Goal: Task Accomplishment & Management: Manage account settings

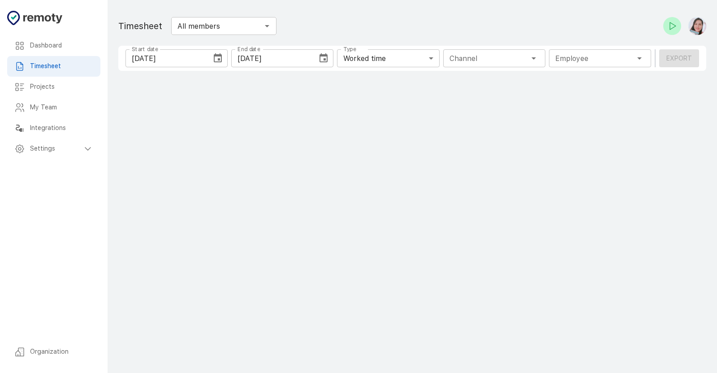
type input "1 Employee"
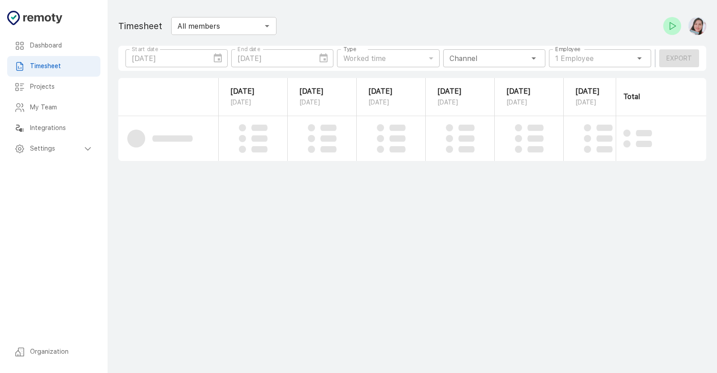
click at [36, 88] on h6 "Projects" at bounding box center [61, 87] width 63 height 10
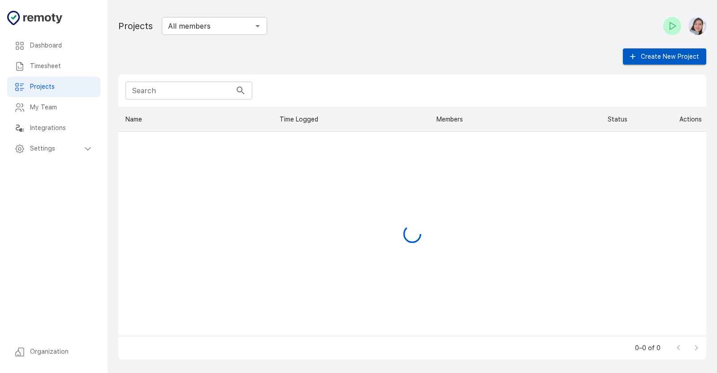
scroll to position [221, 580]
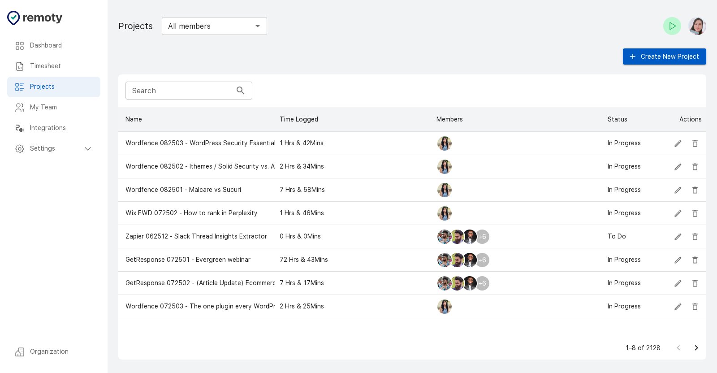
click at [173, 91] on input "Search" at bounding box center [178, 91] width 106 height 18
paste input "Zapier 062507"
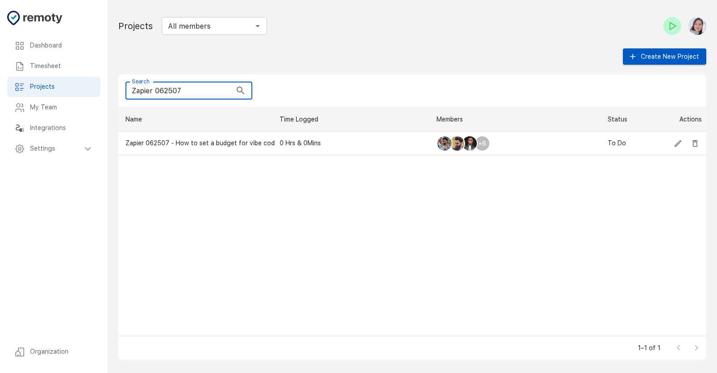
type input "Zapier 062507"
click at [668, 29] on icon "Check-in" at bounding box center [672, 26] width 11 height 11
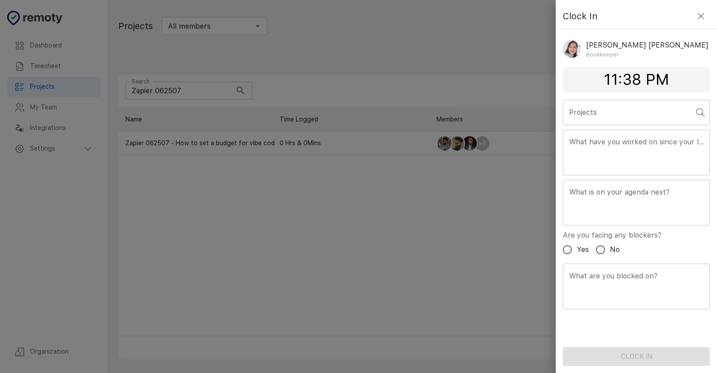
click at [620, 108] on input "Projects" at bounding box center [629, 112] width 125 height 17
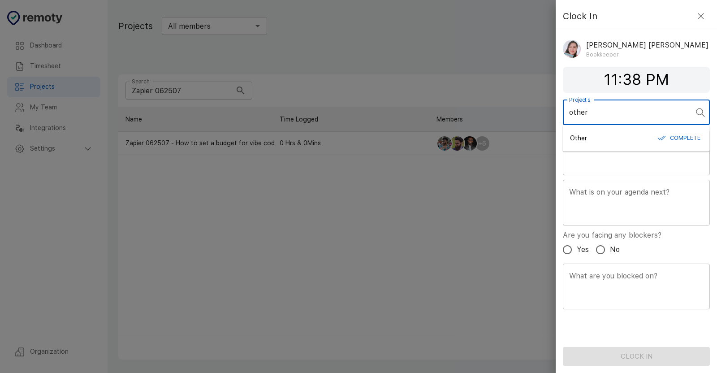
click at [621, 137] on div "Other Complete" at bounding box center [636, 138] width 133 height 14
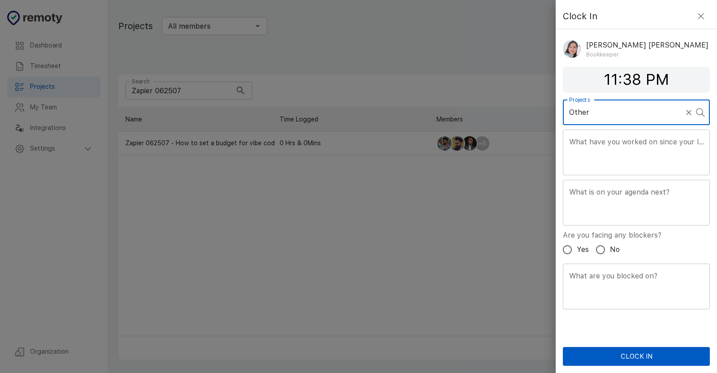
type input "Other"
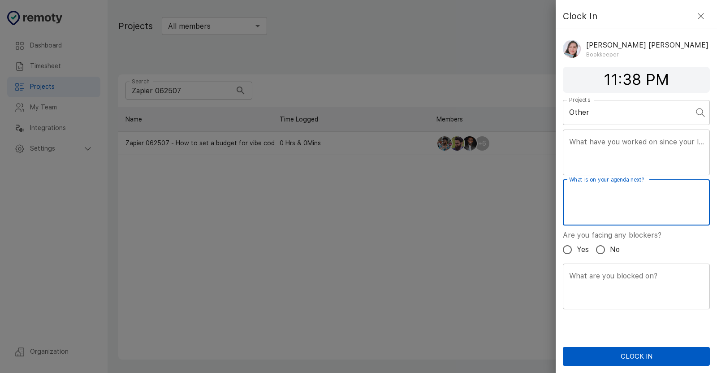
click at [622, 214] on textarea "What is on your agenda next?" at bounding box center [636, 202] width 134 height 31
type textarea "Bookkeeping tasks"
click at [639, 346] on div "Clock In" at bounding box center [636, 340] width 161 height 52
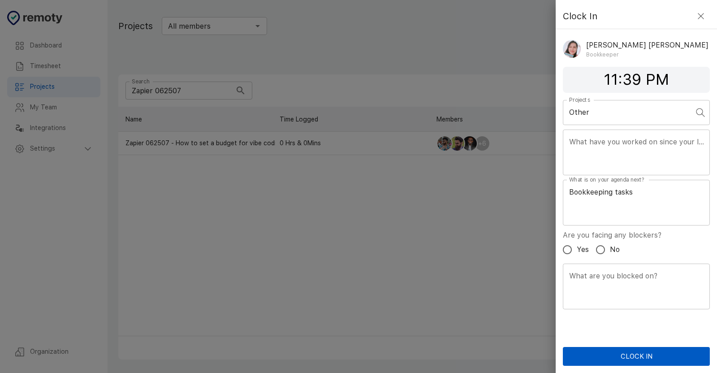
click at [636, 356] on button "Clock In" at bounding box center [636, 356] width 147 height 19
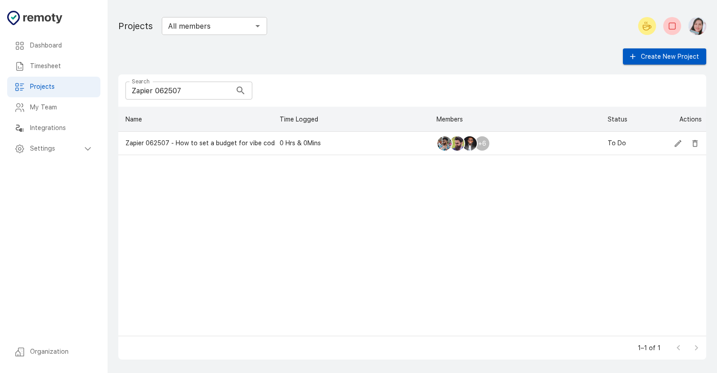
click at [647, 30] on icon "Start your break" at bounding box center [647, 26] width 11 height 11
click at [675, 30] on icon "End your break" at bounding box center [672, 26] width 11 height 11
click at [186, 96] on input "Zapier 062507" at bounding box center [178, 91] width 106 height 18
drag, startPoint x: 186, startPoint y: 93, endPoint x: 94, endPoint y: 104, distance: 92.6
click at [95, 104] on div "Dashboard Timesheet Projects My Team Integrations Settings Organization Dashboa…" at bounding box center [358, 186] width 717 height 373
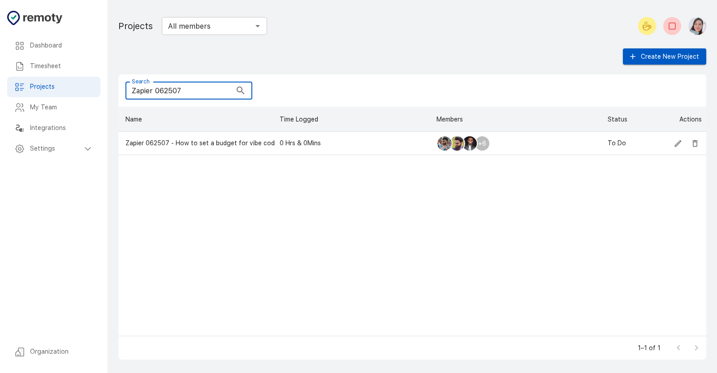
paste input "The Blogsmith 072402"
drag, startPoint x: 168, startPoint y: 88, endPoint x: 182, endPoint y: 104, distance: 21.3
click at [168, 89] on input "The Blogsmith 072402" at bounding box center [178, 91] width 106 height 18
paste input "82401"
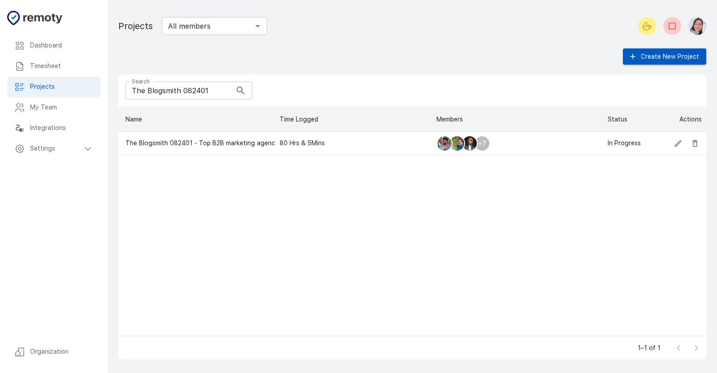
click at [173, 99] on div "Search The Blogsmith 082401 Search" at bounding box center [412, 90] width 588 height 32
click at [173, 87] on input "The Blogsmith 082401" at bounding box center [178, 91] width 106 height 18
paste input "Zapier 072503"
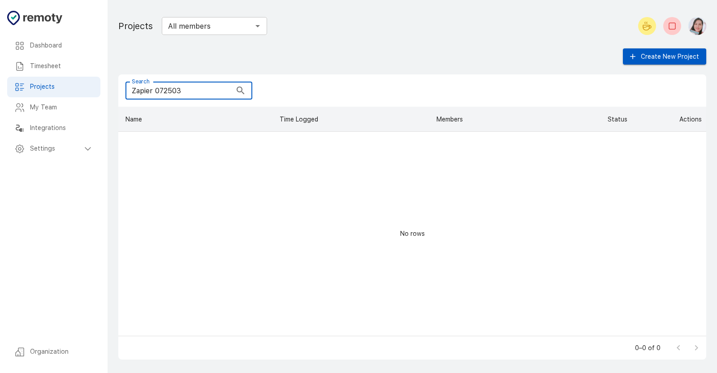
click at [199, 86] on input "Zapier 072503" at bounding box center [178, 91] width 106 height 18
paste input "How AI and Automation Are Bringing Data Driven Decision"
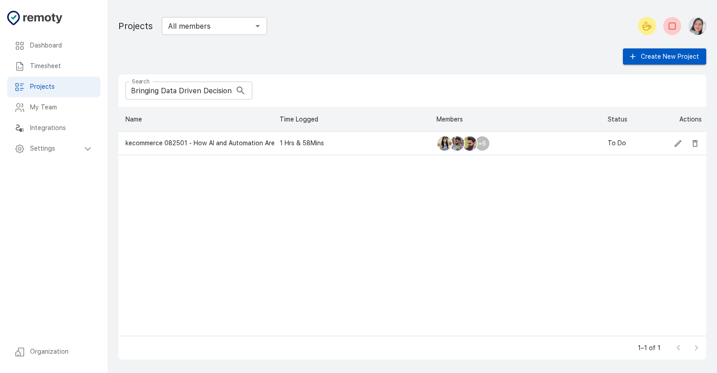
scroll to position [0, 0]
click at [190, 90] on input "How AI and Automation Are Bringing Data Driven Decision" at bounding box center [178, 91] width 106 height 18
paste input "Wordfence 082501"
click at [208, 91] on input "Wordfence 082501" at bounding box center [178, 91] width 106 height 18
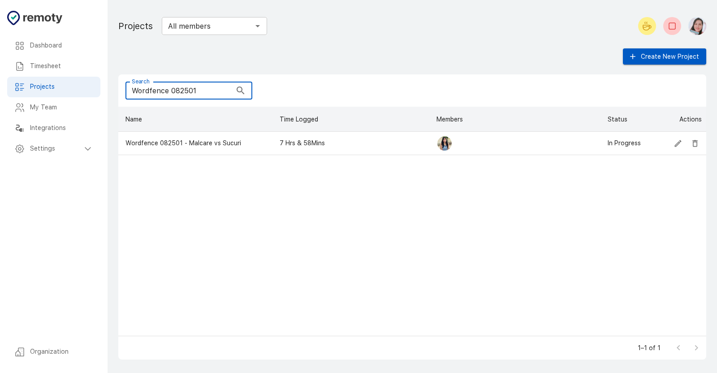
paste input "GetResponse 072502"
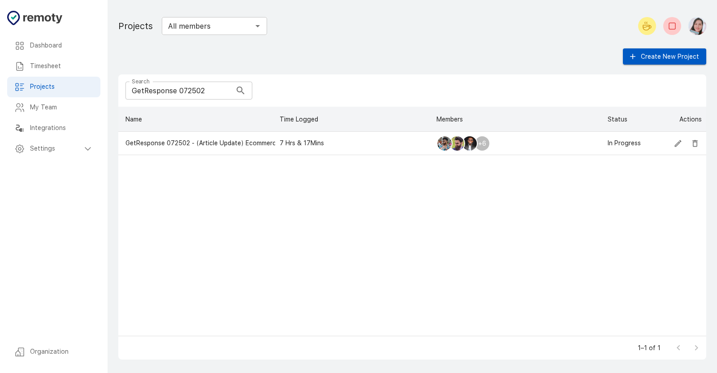
click at [184, 90] on input "GetResponse 072502" at bounding box center [178, 91] width 106 height 18
paste input "Wordfence 08"
click at [162, 82] on div "Search Wordfence 082502 Search" at bounding box center [412, 90] width 588 height 32
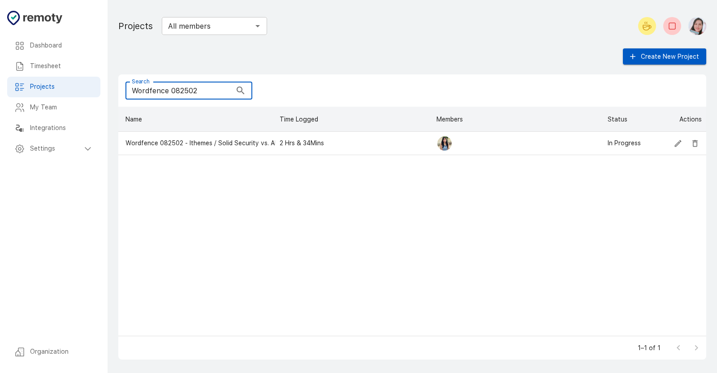
click at [179, 93] on input "Wordfence 082502" at bounding box center [178, 91] width 106 height 18
paste input "Zapier 062508"
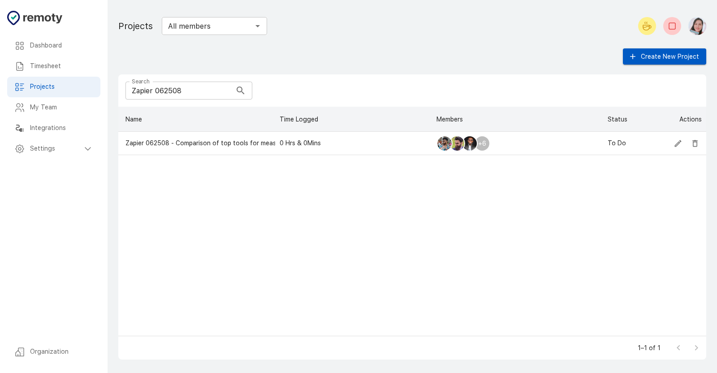
drag, startPoint x: 169, startPoint y: 87, endPoint x: 182, endPoint y: 95, distance: 15.1
click at [169, 87] on input "Zapier 062508" at bounding box center [178, 91] width 106 height 18
paste input "Wordfence 082503"
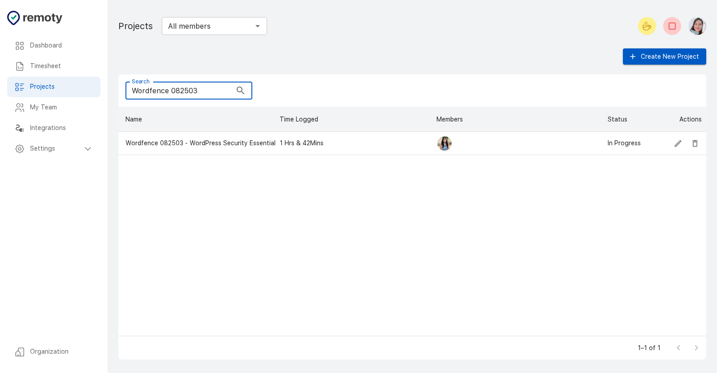
type input "Wordfence 082503"
drag, startPoint x: 177, startPoint y: 92, endPoint x: 182, endPoint y: 100, distance: 9.6
click at [177, 92] on input "Wordfence 082503" at bounding box center [178, 91] width 106 height 18
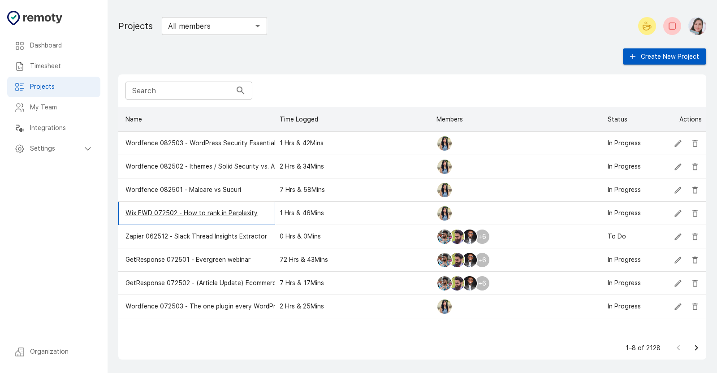
click at [221, 212] on p "Wix FWD 072502 - How to rank in Perplexity" at bounding box center [191, 212] width 132 height 9
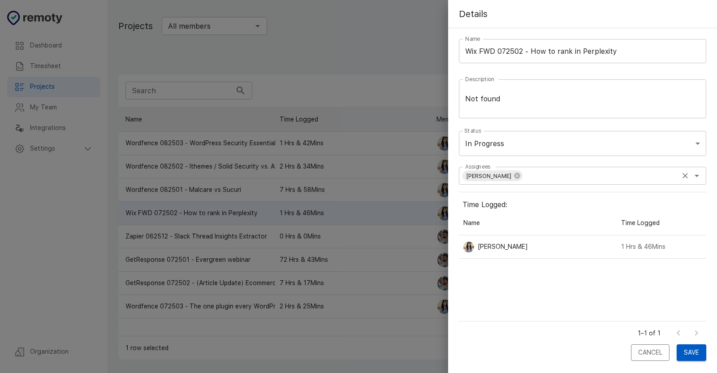
scroll to position [103, 240]
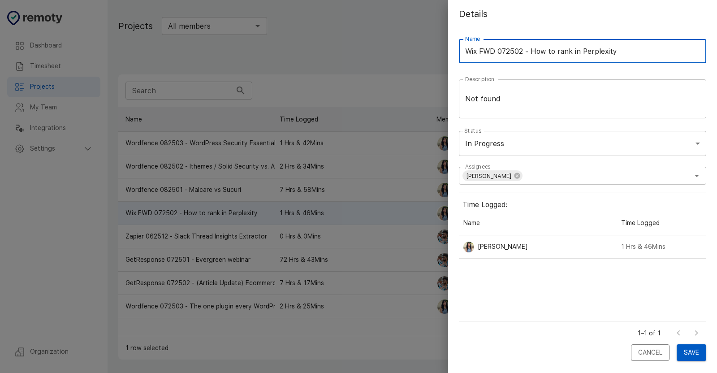
drag, startPoint x: 532, startPoint y: 51, endPoint x: 639, endPoint y: 52, distance: 107.1
click at [639, 52] on input "Wix FWD 072502 - How to rank in Perplexity" at bounding box center [582, 51] width 247 height 24
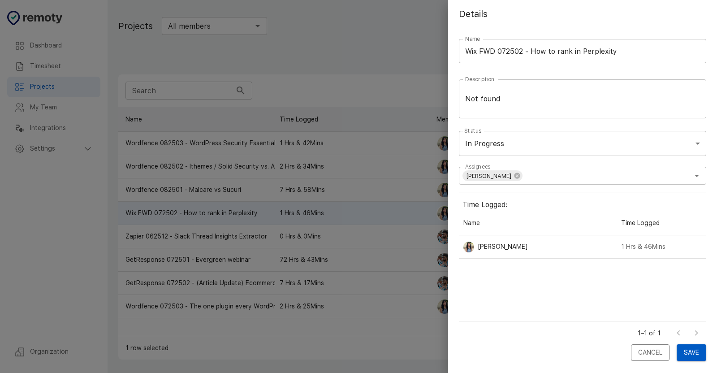
click at [250, 56] on div at bounding box center [358, 186] width 717 height 373
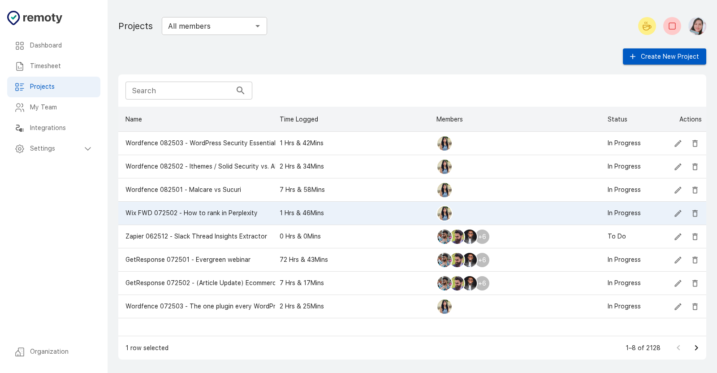
click at [172, 91] on input "Search" at bounding box center [178, 91] width 106 height 18
paste input "BOFU Content Strategy for LLMS"
type input "BOFU Content Strategy for LLMS"
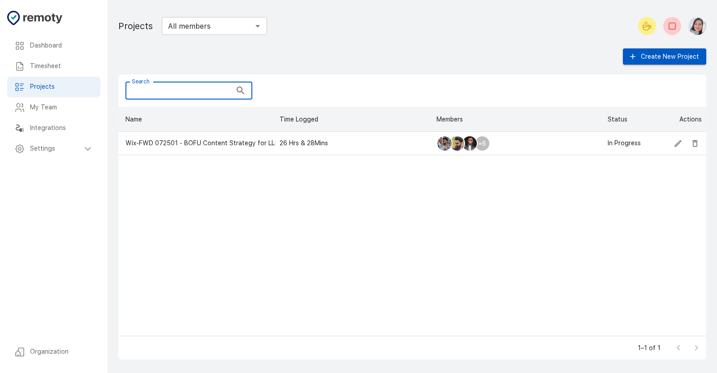
scroll to position [0, 0]
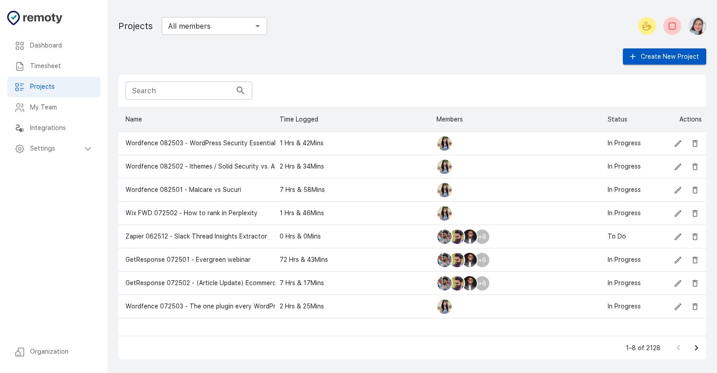
click at [216, 86] on input "Search" at bounding box center [178, 91] width 106 height 18
paste input "Wordfence 082501"
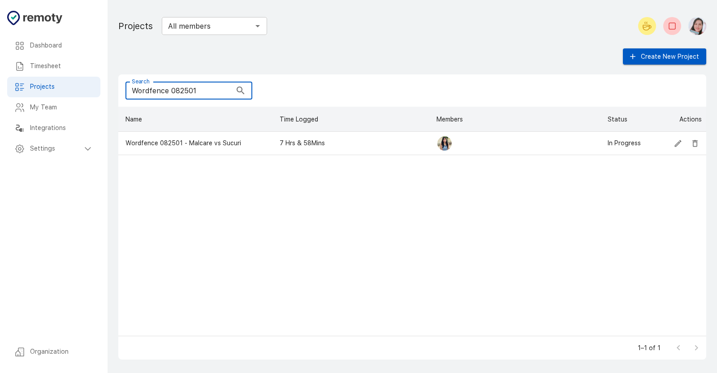
type input "Wordfence 082501"
click at [679, 141] on icon "Edit" at bounding box center [678, 143] width 9 height 9
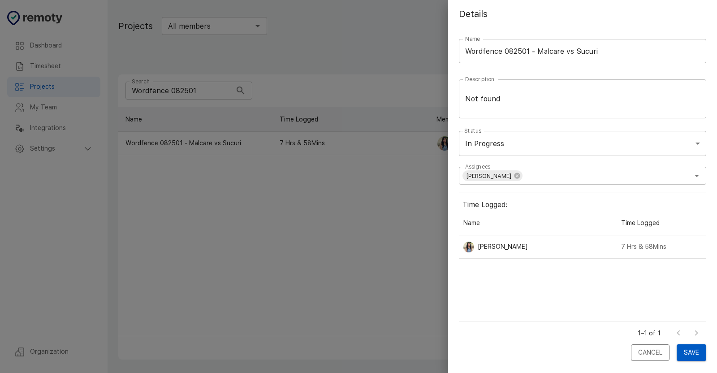
scroll to position [103, 240]
click at [643, 178] on input "Assignees" at bounding box center [600, 175] width 154 height 13
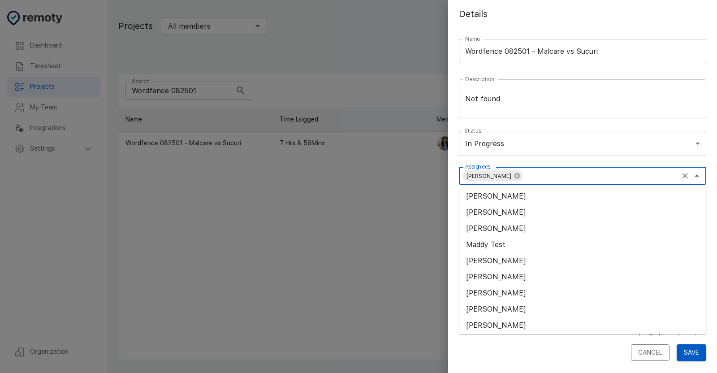
paste input "[PERSON_NAME]"
type input "[PERSON_NAME]"
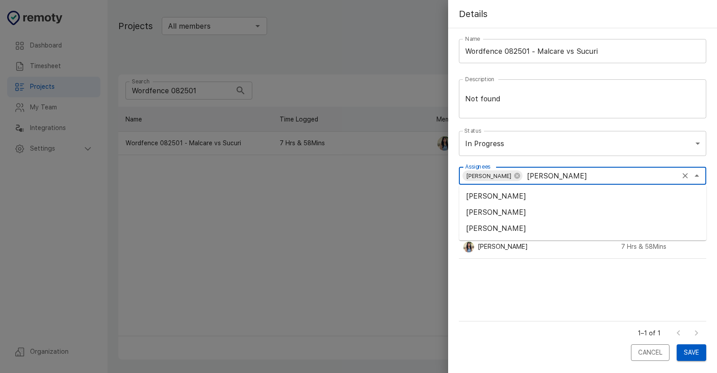
click at [487, 228] on li "[PERSON_NAME]" at bounding box center [582, 228] width 247 height 16
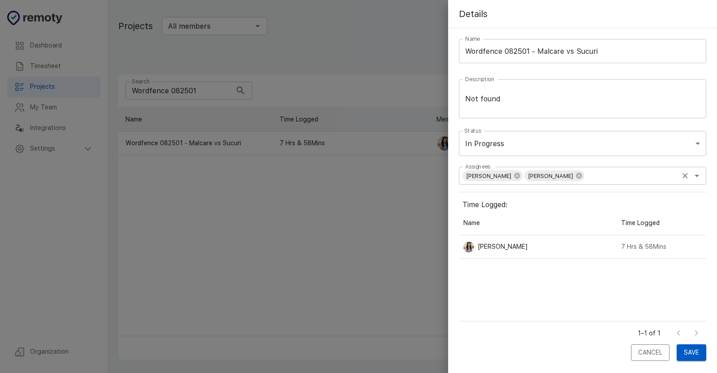
click at [624, 176] on input "Assignees" at bounding box center [631, 175] width 92 height 13
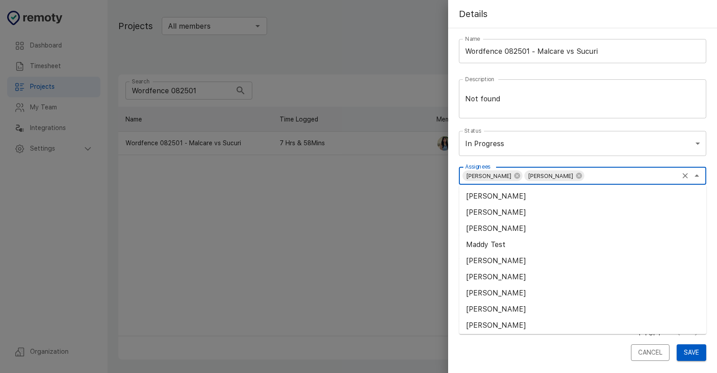
paste input "Ammar"
type input "Ammar"
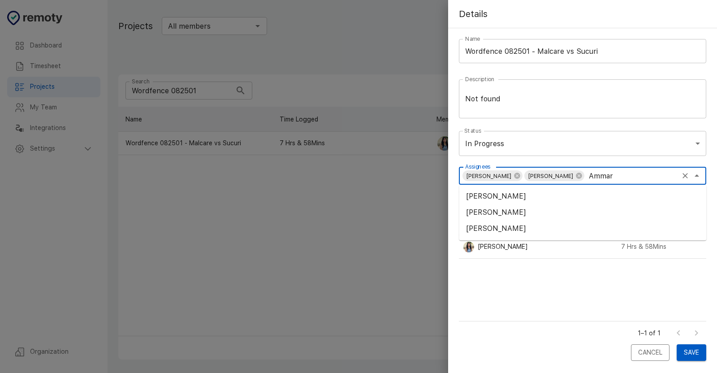
click at [502, 213] on li "[PERSON_NAME]" at bounding box center [582, 212] width 247 height 16
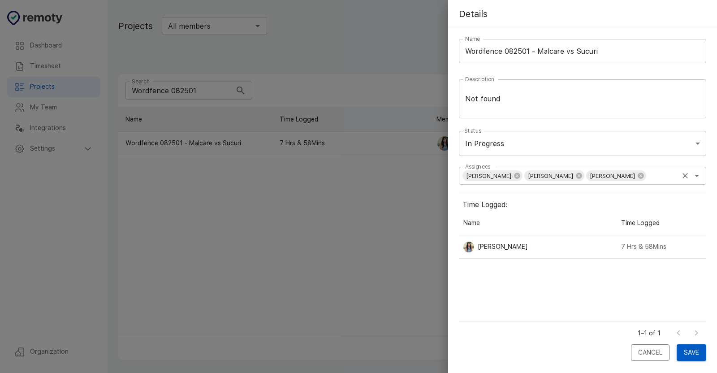
click at [660, 176] on input "Assignees" at bounding box center [662, 175] width 30 height 13
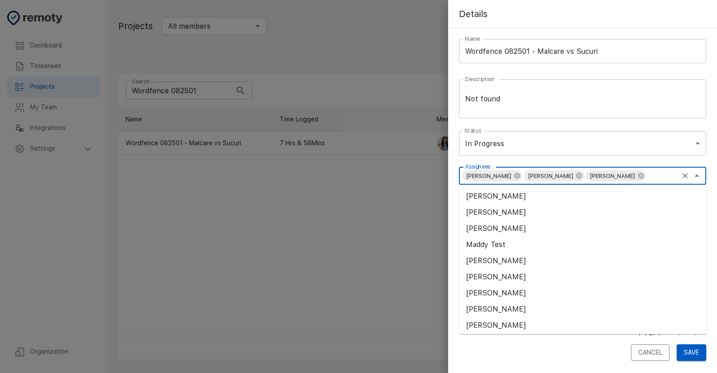
paste input "[PERSON_NAME]"
type input "[PERSON_NAME]"
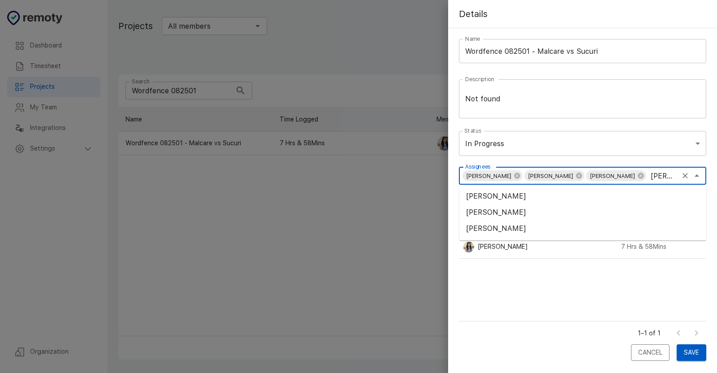
click at [532, 212] on li "[PERSON_NAME]" at bounding box center [582, 212] width 247 height 16
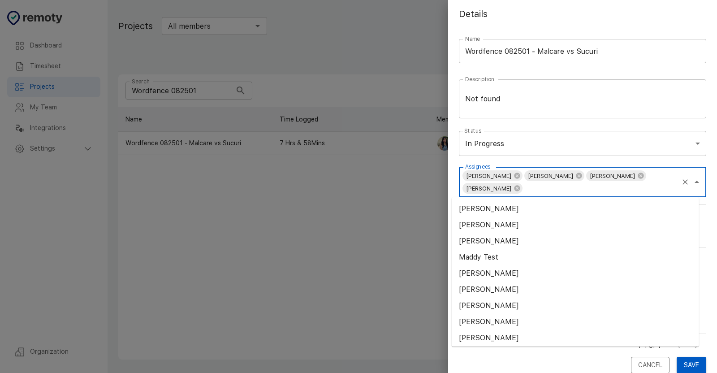
click at [574, 185] on input "Assignees" at bounding box center [600, 188] width 154 height 13
paste input "[PERSON_NAME]"
type input "[PERSON_NAME]"
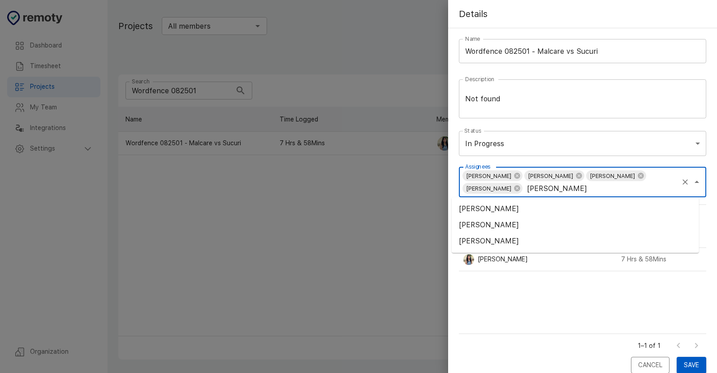
click at [489, 213] on li "[PERSON_NAME]" at bounding box center [575, 209] width 247 height 16
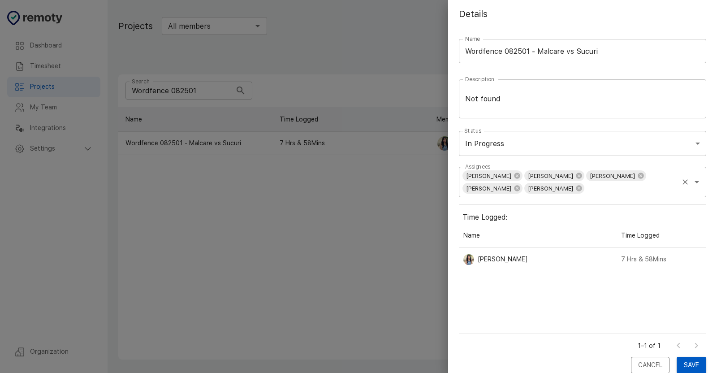
click at [585, 194] on input "Assignees" at bounding box center [631, 188] width 92 height 13
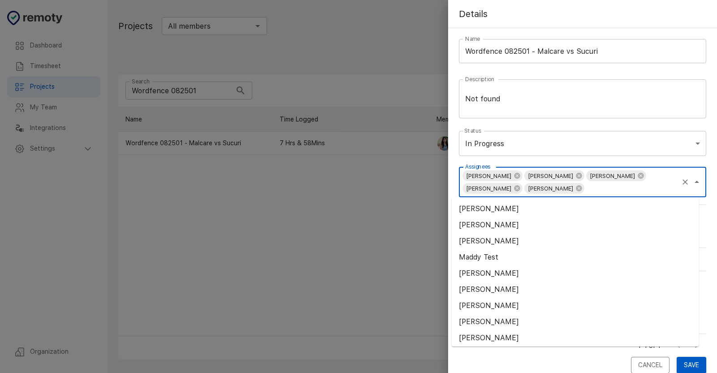
paste input "[PERSON_NAME]"
type input "[PERSON_NAME]"
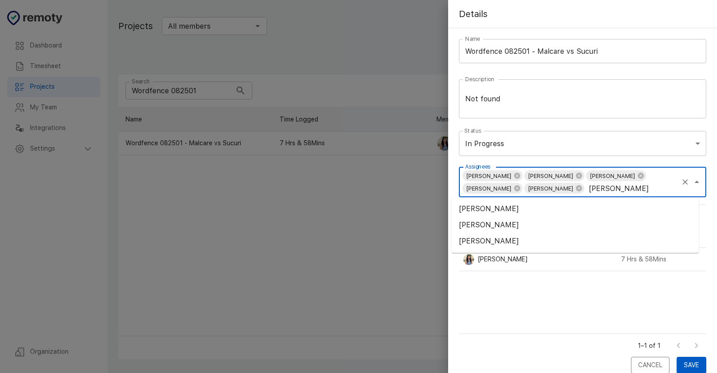
click at [500, 227] on li "[PERSON_NAME]" at bounding box center [575, 225] width 247 height 16
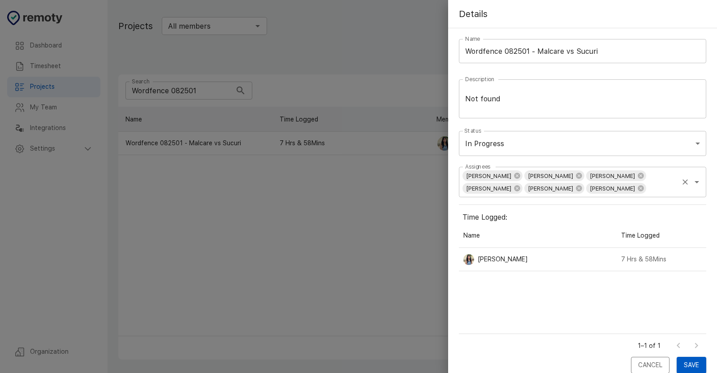
click at [647, 189] on input "Assignees" at bounding box center [662, 188] width 30 height 13
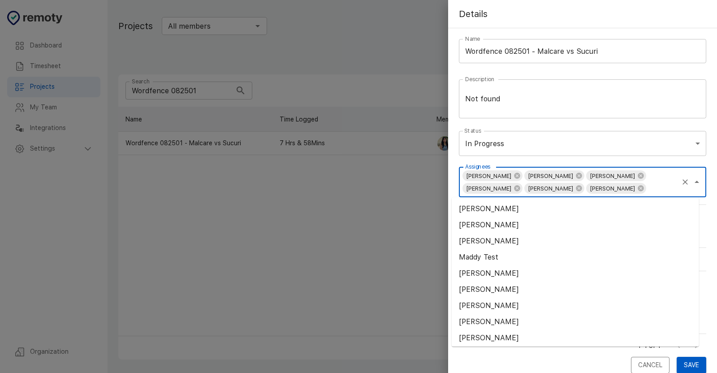
paste input "Munaisra"
type input "Munaisra"
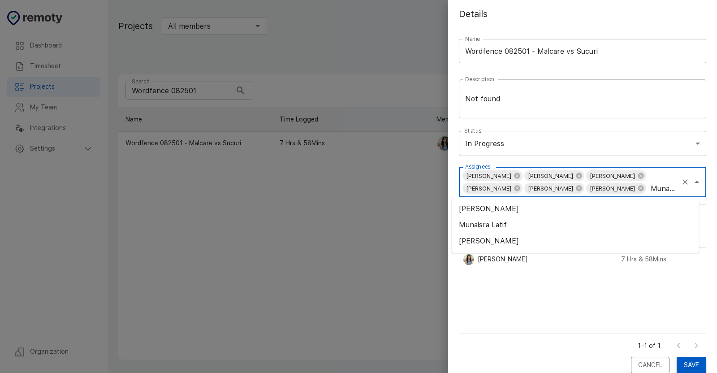
click at [473, 222] on li "Munaisra Latif" at bounding box center [575, 225] width 247 height 16
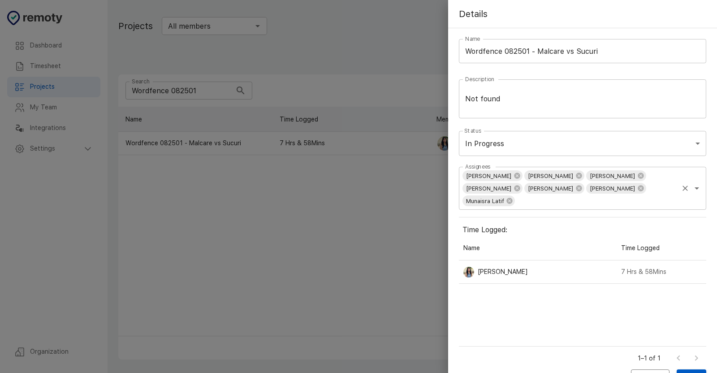
click at [525, 200] on input "Assignees" at bounding box center [596, 201] width 161 height 13
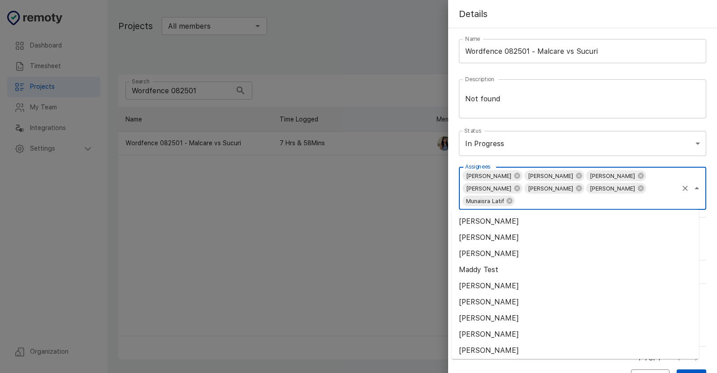
paste input "[PERSON_NAME]"
type input "[PERSON_NAME]"
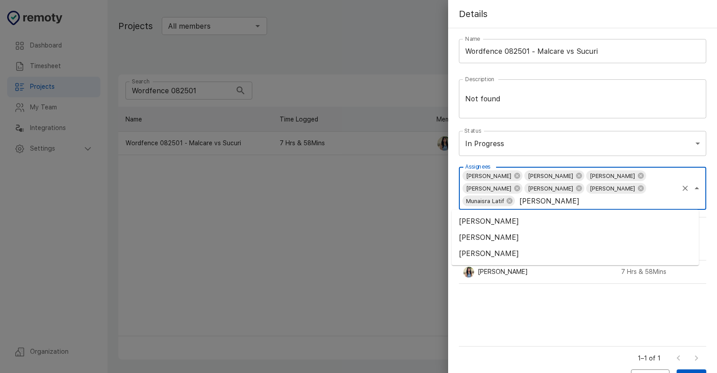
click at [475, 235] on li "[PERSON_NAME]" at bounding box center [575, 237] width 247 height 16
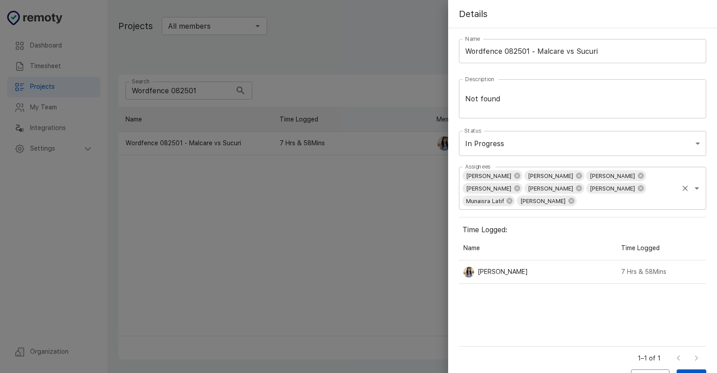
click at [578, 200] on input "Assignees" at bounding box center [627, 201] width 99 height 13
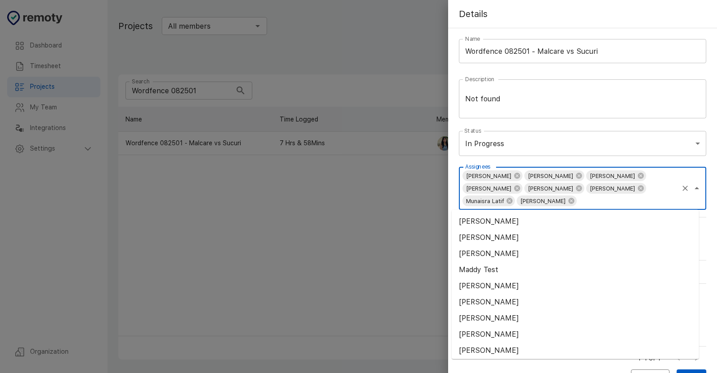
paste input "[PERSON_NAME]"
type input "[PERSON_NAME]"
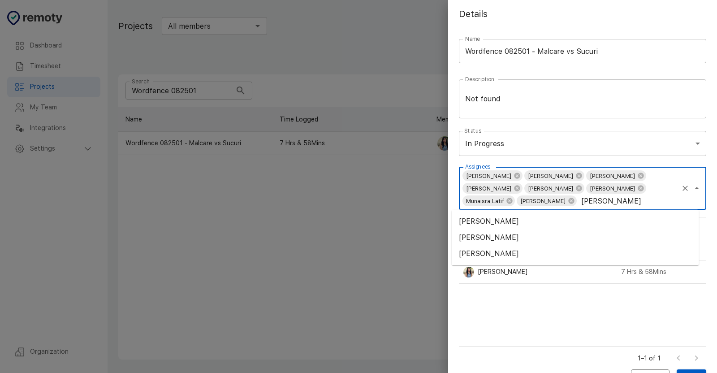
drag, startPoint x: 476, startPoint y: 225, endPoint x: 496, endPoint y: 226, distance: 19.8
click at [477, 224] on li "[PERSON_NAME]" at bounding box center [575, 221] width 247 height 16
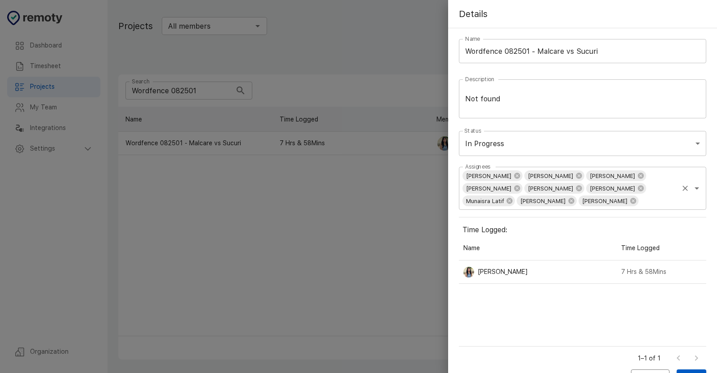
drag, startPoint x: 635, startPoint y: 203, endPoint x: 630, endPoint y: 207, distance: 6.2
click at [640, 203] on input "Assignees" at bounding box center [659, 201] width 38 height 13
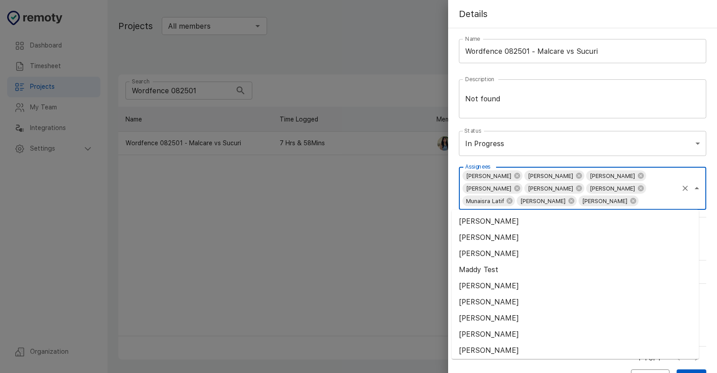
paste input "[PERSON_NAME]"
type input "[PERSON_NAME]"
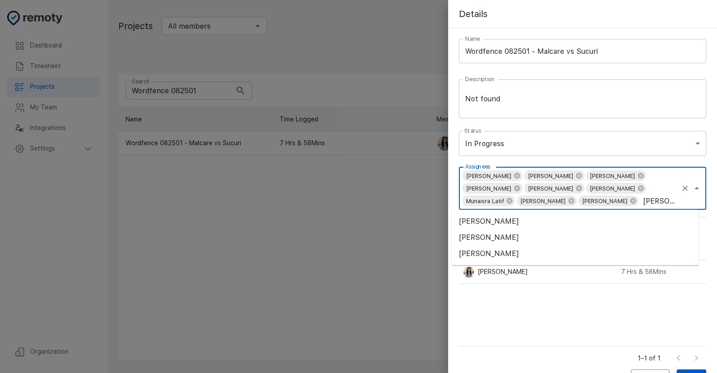
click at [504, 238] on li "[PERSON_NAME]" at bounding box center [575, 237] width 247 height 16
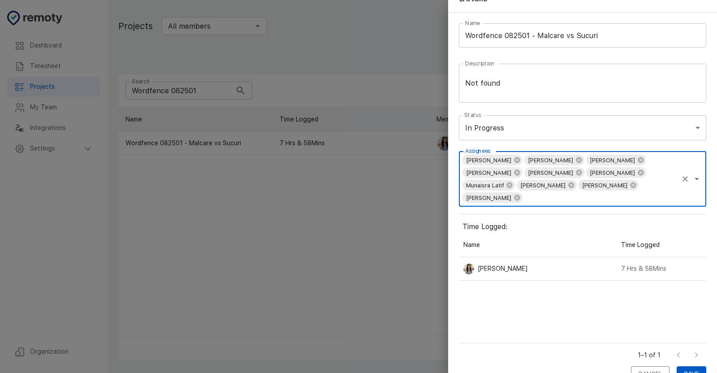
scroll to position [23, 0]
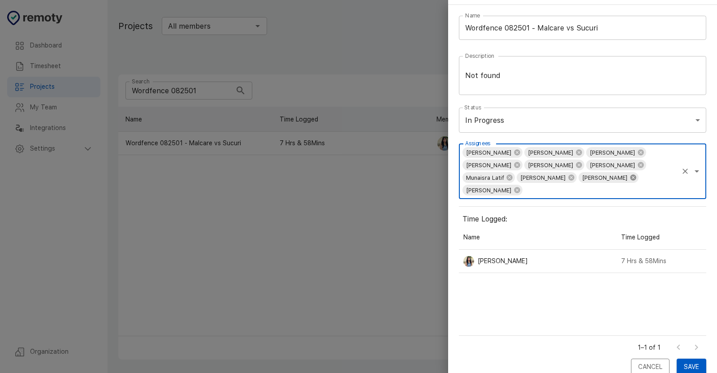
click at [630, 177] on icon at bounding box center [633, 177] width 6 height 6
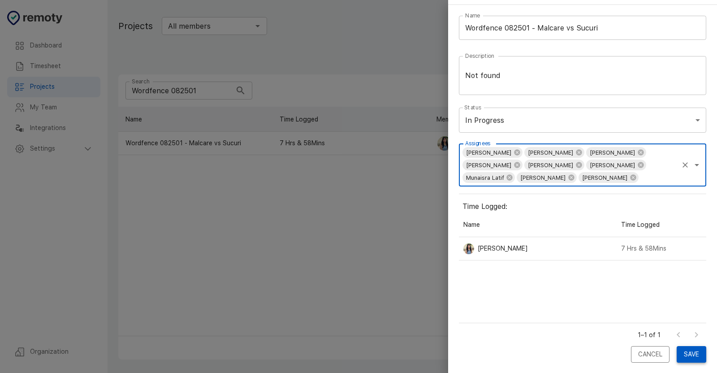
click at [679, 354] on button "Save" at bounding box center [692, 354] width 30 height 17
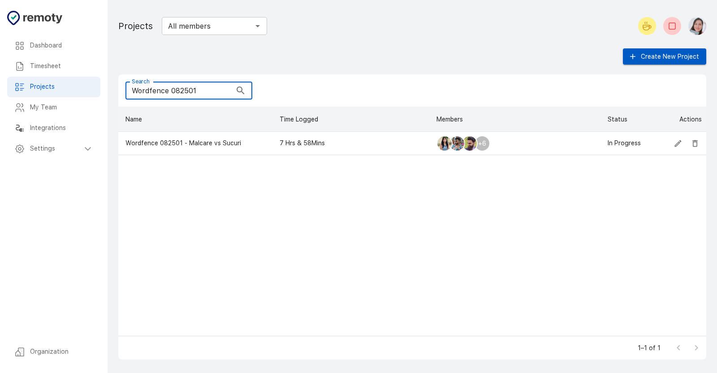
click at [202, 89] on input "Wordfence 082501" at bounding box center [178, 91] width 106 height 18
paste input "GetResponse 072502"
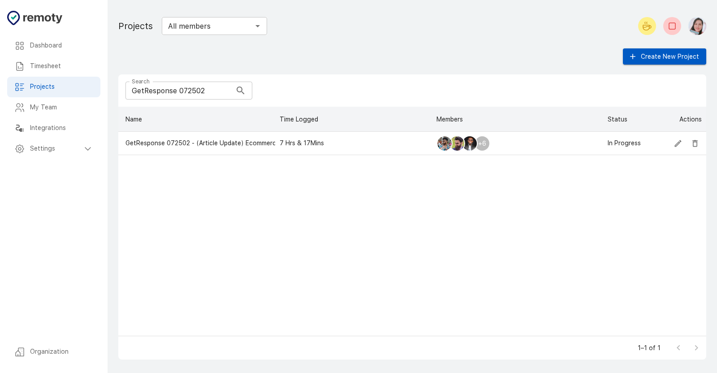
click at [178, 96] on input "GetResponse 072502" at bounding box center [178, 91] width 106 height 18
click at [182, 92] on input "GetResponse 072502" at bounding box center [178, 91] width 106 height 18
paste input "Wordfence 08"
type input "Wordfence 082502"
click at [676, 146] on icon "Edit" at bounding box center [678, 143] width 9 height 9
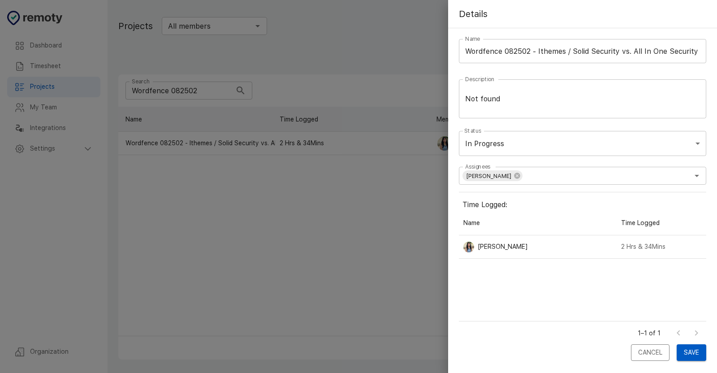
scroll to position [103, 240]
click at [586, 177] on input "Assignees" at bounding box center [600, 175] width 154 height 13
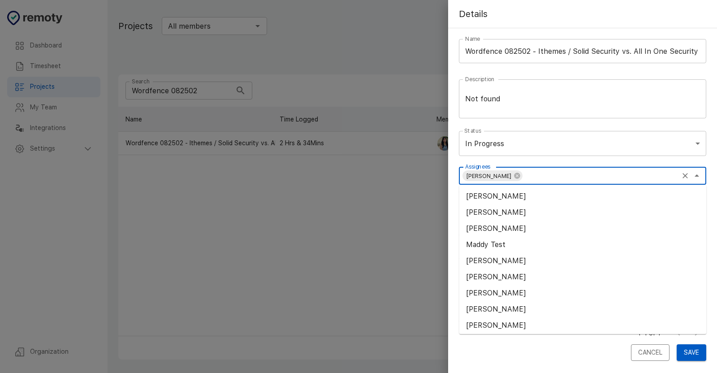
paste input "[PERSON_NAME]"
type input "[PERSON_NAME]"
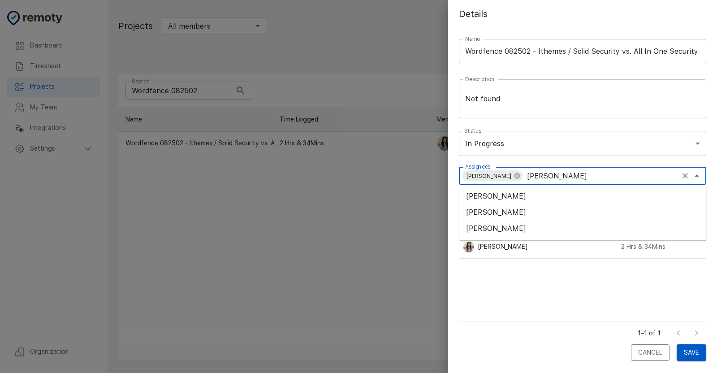
click at [498, 228] on li "[PERSON_NAME]" at bounding box center [582, 228] width 247 height 16
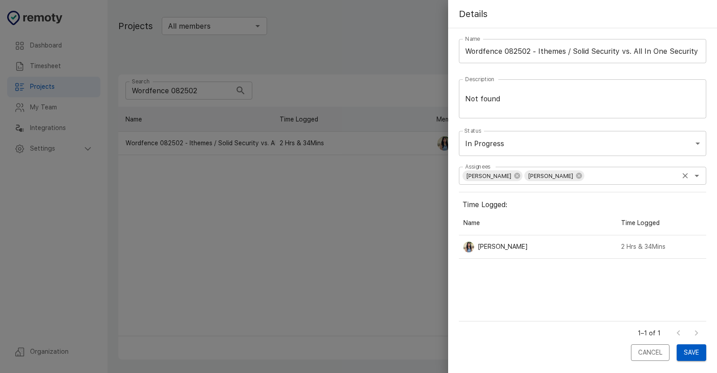
click at [675, 169] on input "Assignees" at bounding box center [631, 175] width 92 height 13
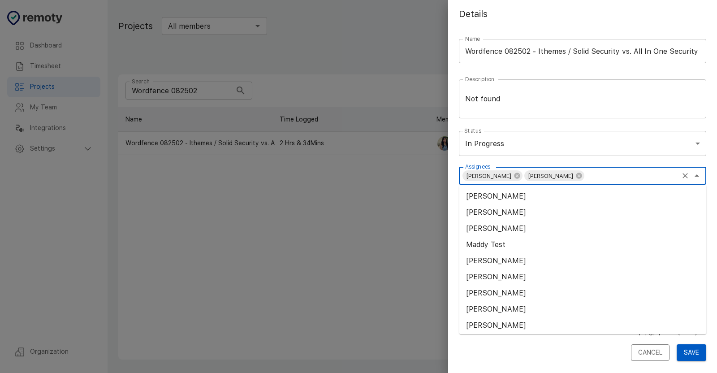
paste input "Ammar"
type input "Ammar"
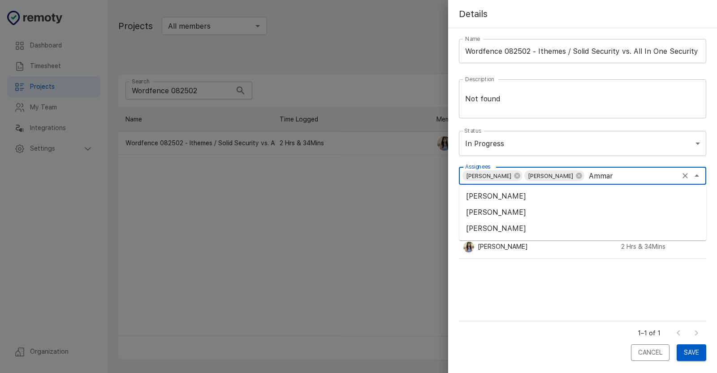
click at [474, 209] on li "[PERSON_NAME]" at bounding box center [582, 212] width 247 height 16
click at [657, 167] on div "[PERSON_NAME] [PERSON_NAME] [PERSON_NAME] Assignees" at bounding box center [582, 176] width 247 height 18
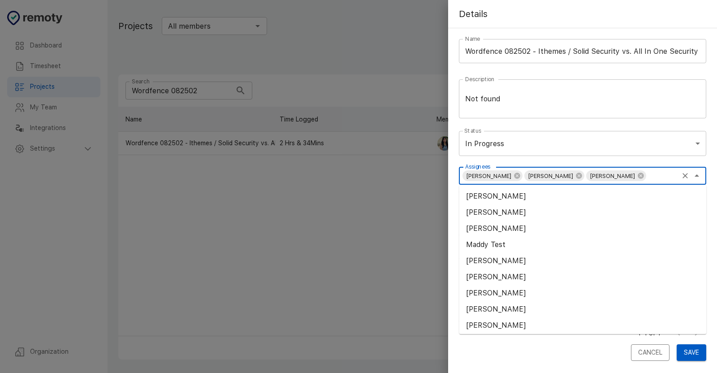
paste input "[PERSON_NAME]"
type input "[PERSON_NAME]"
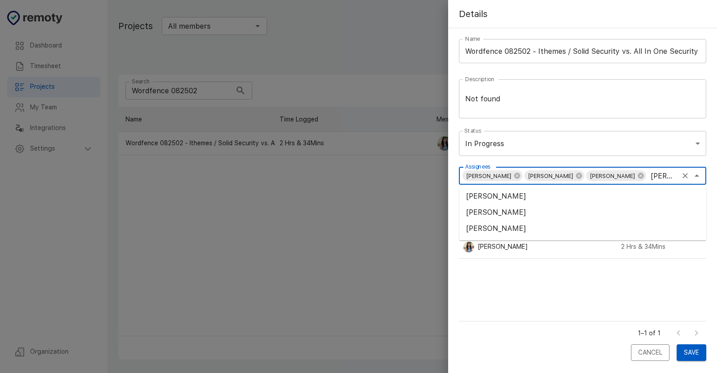
click at [481, 209] on li "[PERSON_NAME]" at bounding box center [582, 212] width 247 height 16
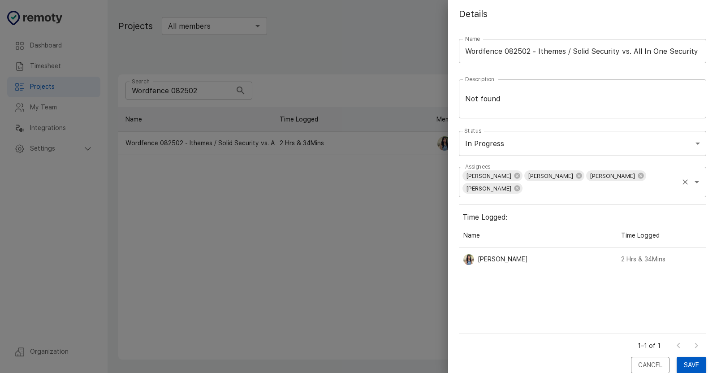
click at [559, 188] on input "Assignees" at bounding box center [600, 188] width 154 height 13
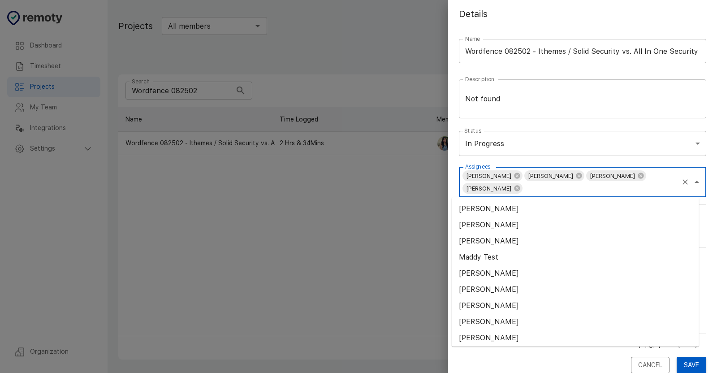
paste input "[PERSON_NAME]"
type input "[PERSON_NAME]"
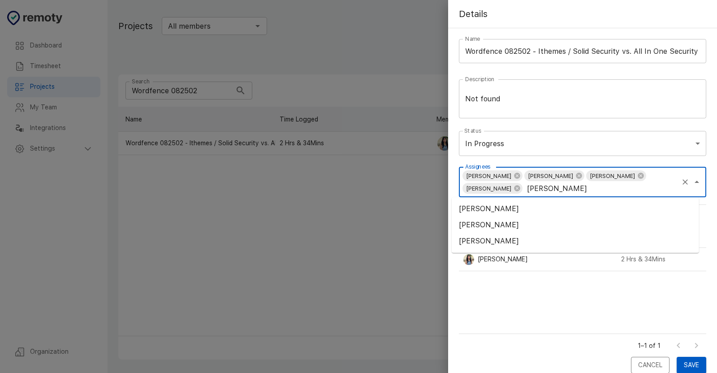
click at [523, 210] on li "[PERSON_NAME]" at bounding box center [575, 209] width 247 height 16
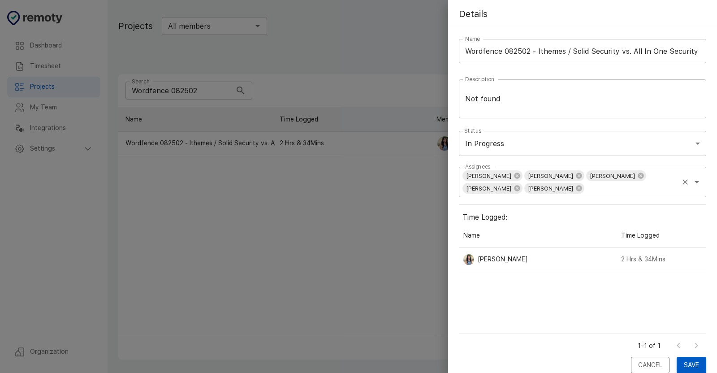
click at [592, 184] on input "Assignees" at bounding box center [631, 188] width 92 height 13
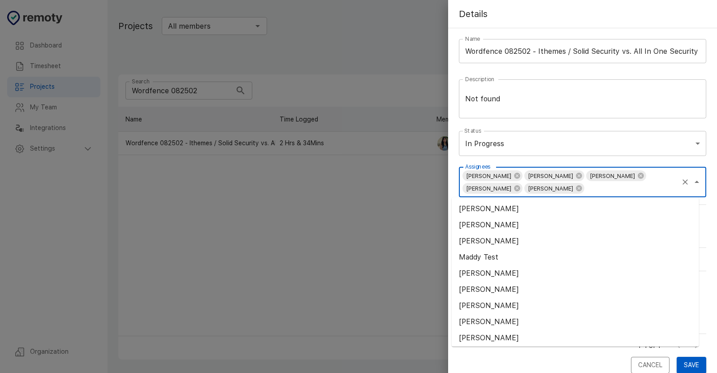
paste input "[PERSON_NAME]"
type input "[PERSON_NAME]"
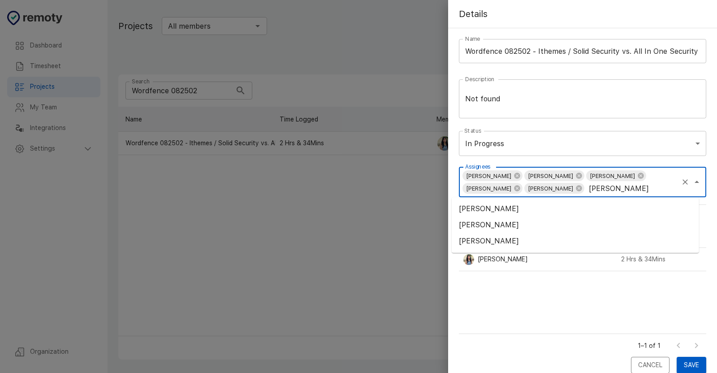
click at [503, 222] on li "[PERSON_NAME]" at bounding box center [575, 225] width 247 height 16
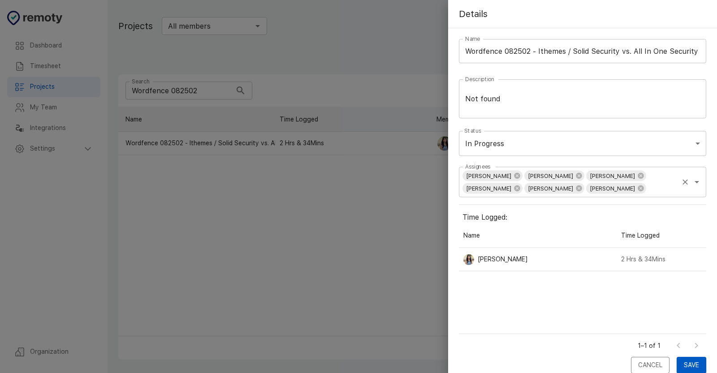
click at [647, 186] on input "Assignees" at bounding box center [662, 188] width 30 height 13
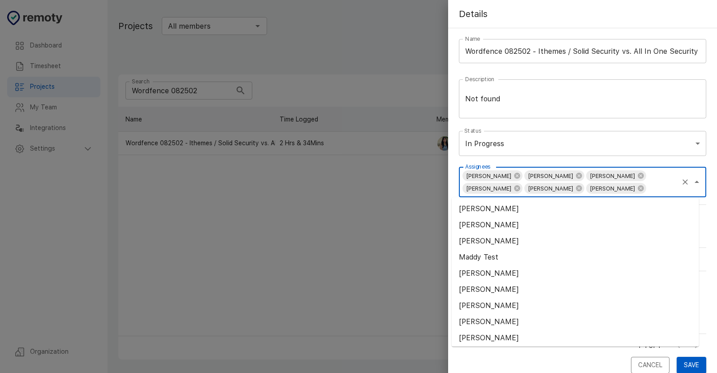
paste input "Munaisra"
type input "Munaisra"
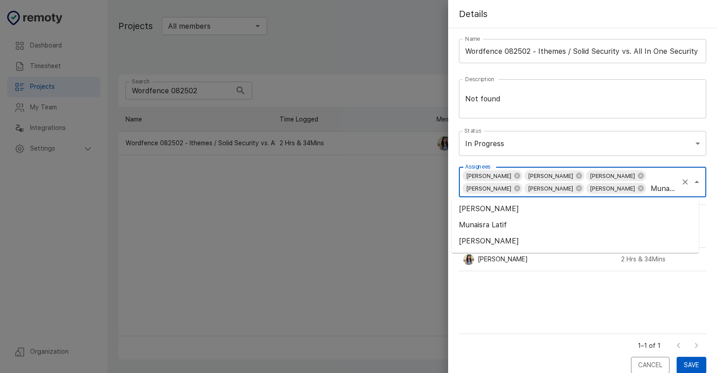
click at [484, 227] on li "Munaisra Latif" at bounding box center [575, 225] width 247 height 16
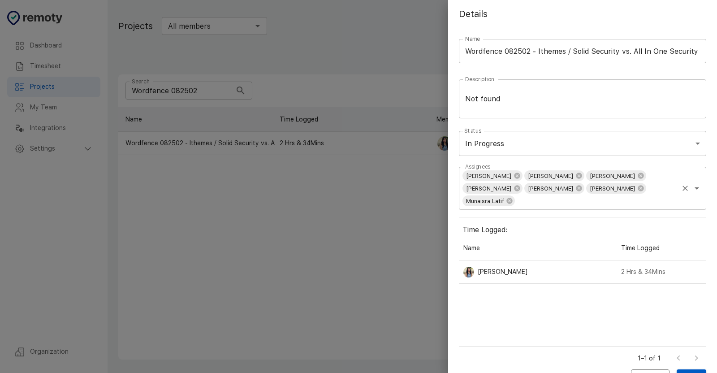
click at [592, 200] on input "Assignees" at bounding box center [596, 201] width 161 height 13
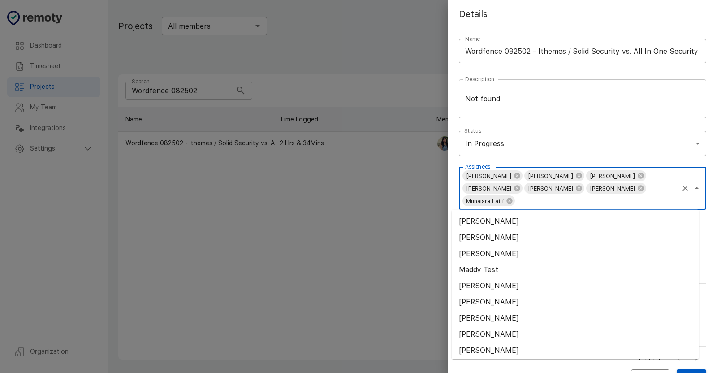
paste input "[PERSON_NAME]"
type input "[PERSON_NAME]"
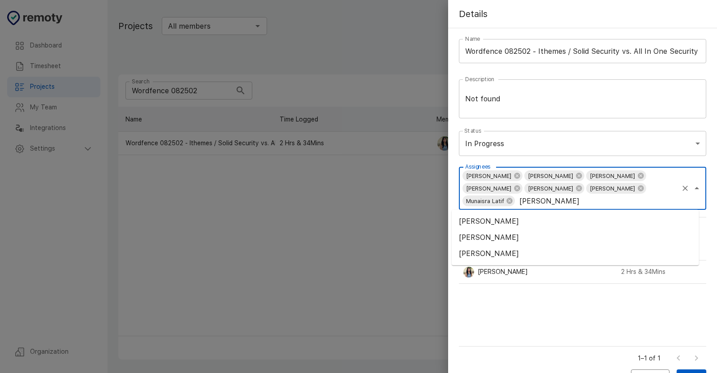
click at [508, 236] on li "[PERSON_NAME]" at bounding box center [575, 237] width 247 height 16
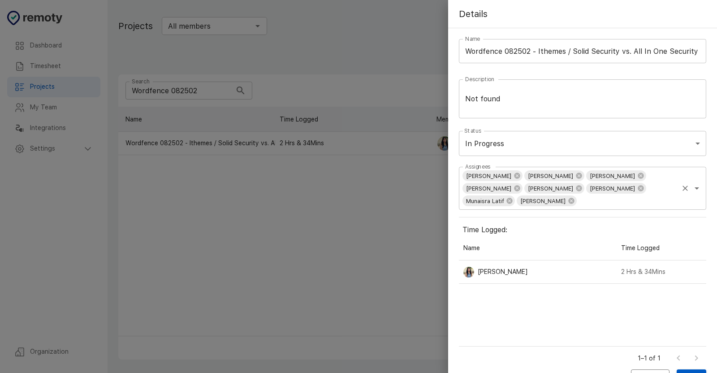
click at [578, 203] on input "Assignees" at bounding box center [627, 201] width 99 height 13
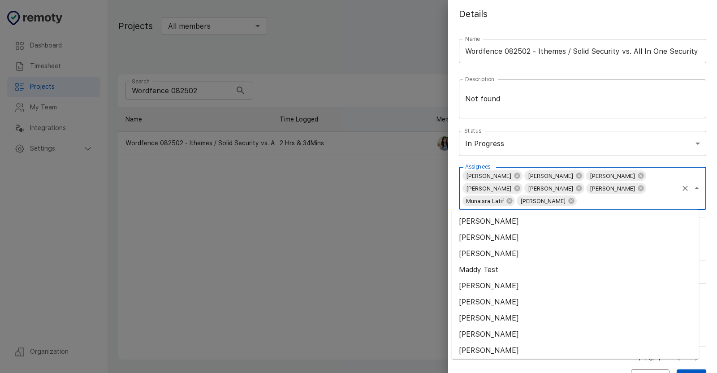
paste input "[PERSON_NAME]"
type input "[PERSON_NAME]"
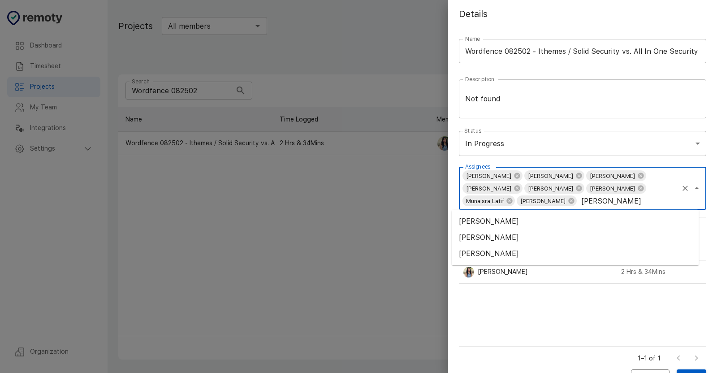
click at [481, 237] on li "[PERSON_NAME]" at bounding box center [575, 237] width 247 height 16
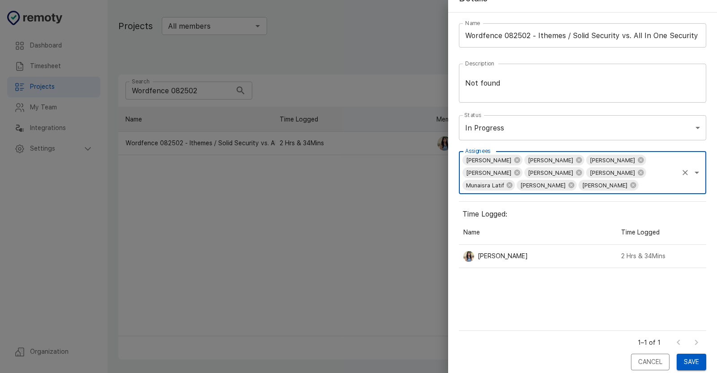
scroll to position [23, 0]
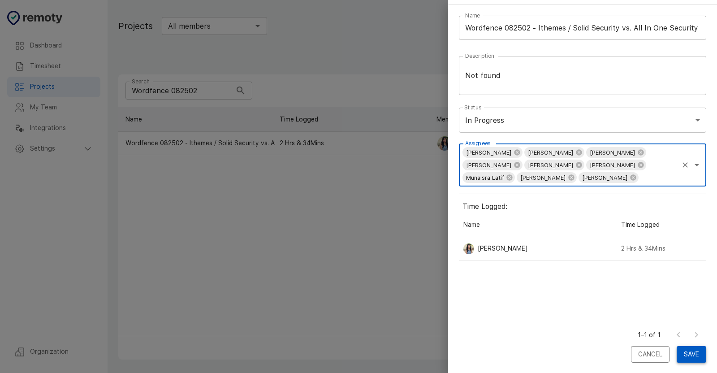
click at [688, 357] on button "Save" at bounding box center [692, 354] width 30 height 17
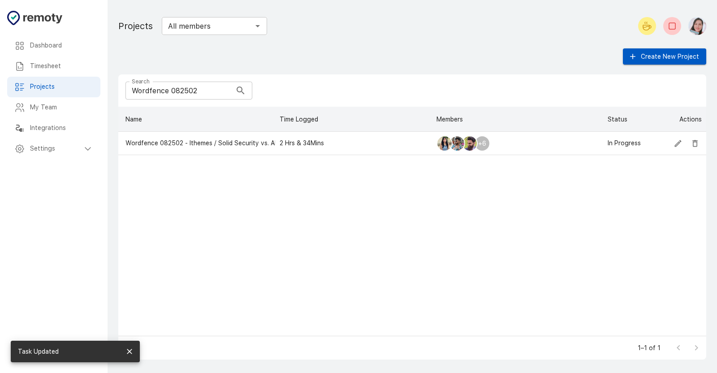
drag, startPoint x: 194, startPoint y: 88, endPoint x: 194, endPoint y: 101, distance: 13.0
click at [194, 88] on input "Wordfence 082502" at bounding box center [178, 91] width 106 height 18
paste input "3"
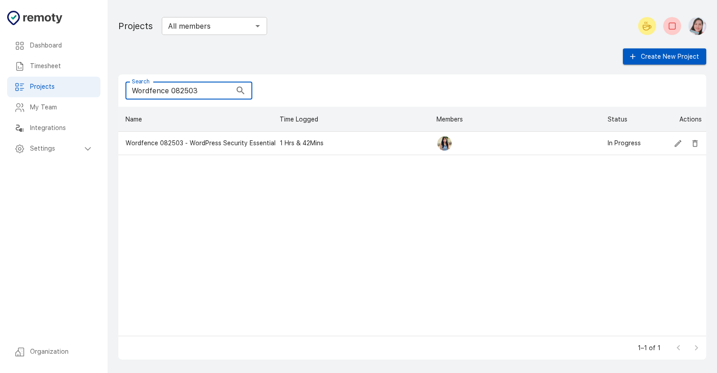
type input "Wordfence 082503"
click at [677, 144] on icon "Edit" at bounding box center [678, 143] width 7 height 7
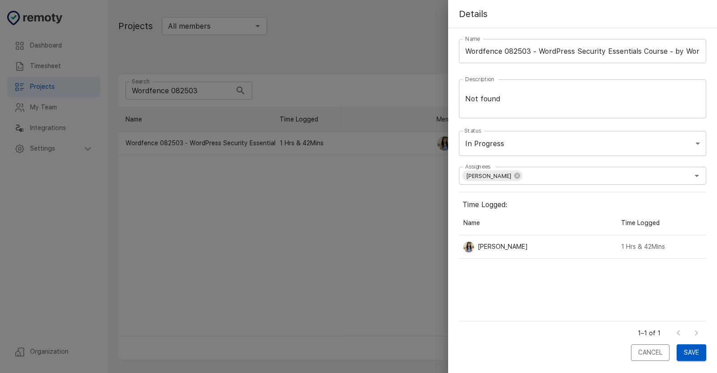
scroll to position [103, 240]
click at [571, 167] on div "[PERSON_NAME] Assignees" at bounding box center [582, 176] width 247 height 18
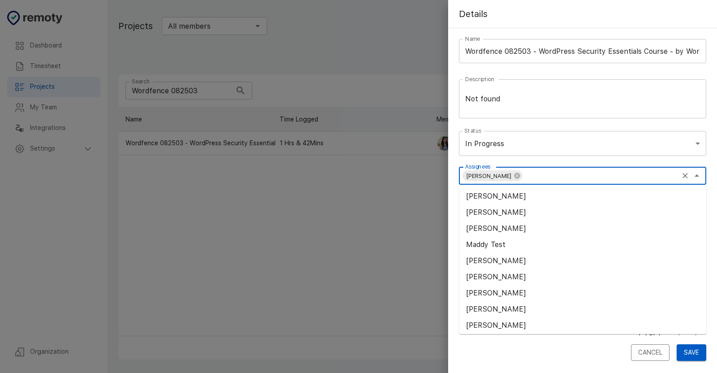
paste input "[PERSON_NAME]"
type input "[PERSON_NAME]"
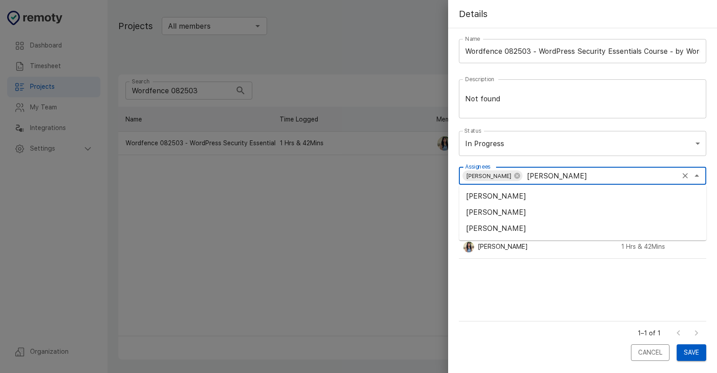
click at [495, 232] on li "[PERSON_NAME]" at bounding box center [582, 228] width 247 height 16
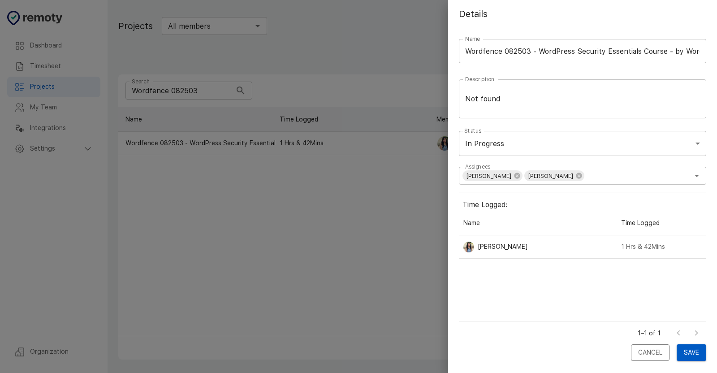
click at [617, 185] on hr at bounding box center [582, 189] width 247 height 8
click at [617, 177] on input "Assignees" at bounding box center [631, 175] width 92 height 13
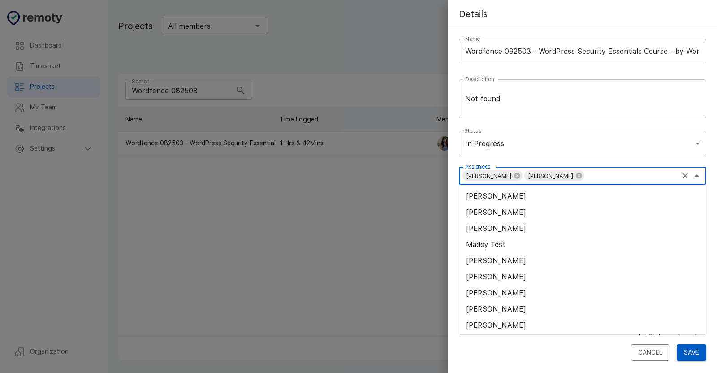
paste input "Ammar"
type input "Ammar"
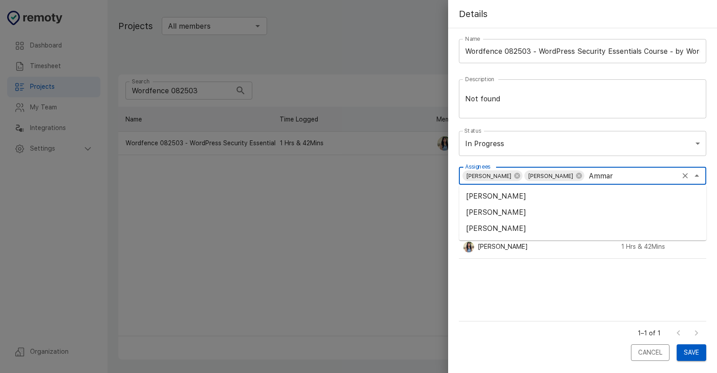
click at [512, 212] on li "[PERSON_NAME]" at bounding box center [582, 212] width 247 height 16
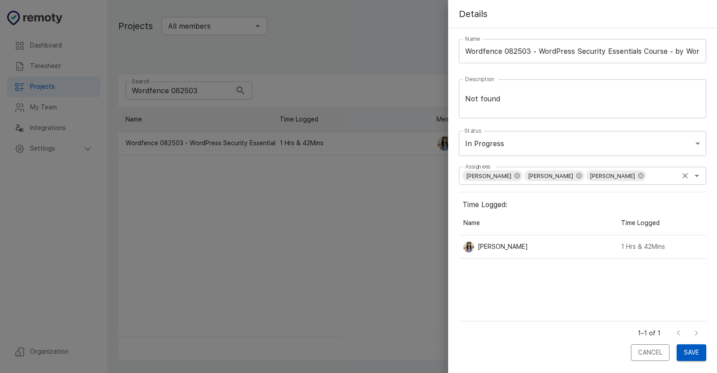
drag, startPoint x: 653, startPoint y: 173, endPoint x: 648, endPoint y: 176, distance: 6.0
click at [653, 173] on input "Assignees" at bounding box center [662, 175] width 30 height 13
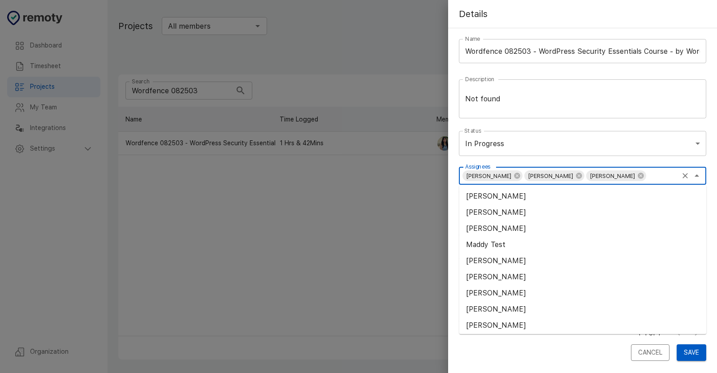
paste input "[PERSON_NAME]"
type input "[PERSON_NAME]"
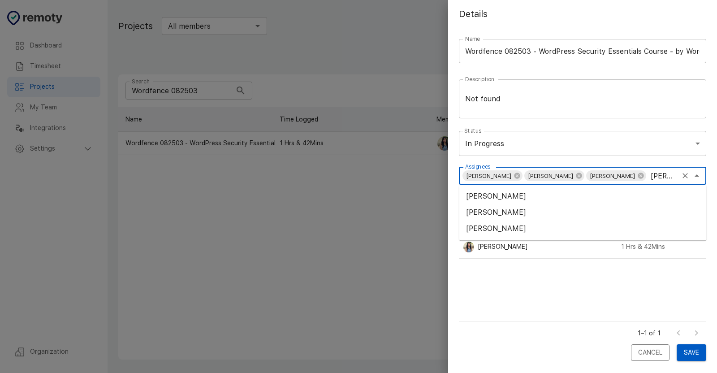
click at [472, 209] on li "[PERSON_NAME]" at bounding box center [582, 212] width 247 height 16
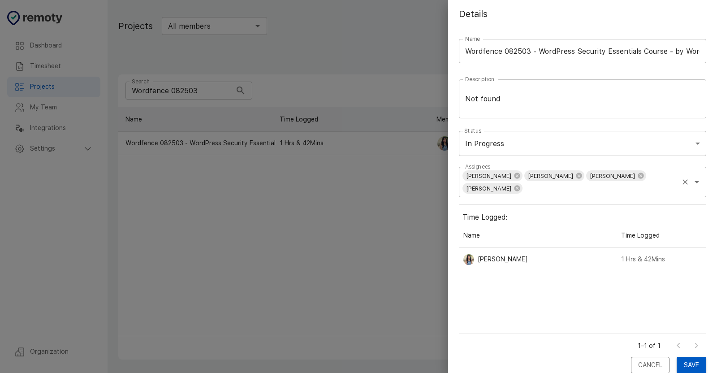
click at [578, 186] on input "Assignees" at bounding box center [600, 188] width 154 height 13
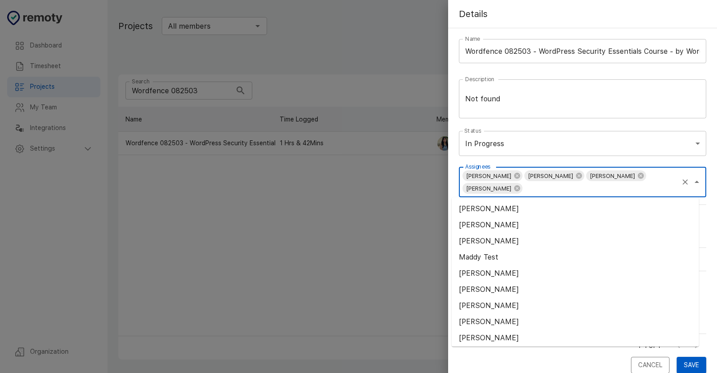
paste input "[PERSON_NAME]"
type input "[PERSON_NAME]"
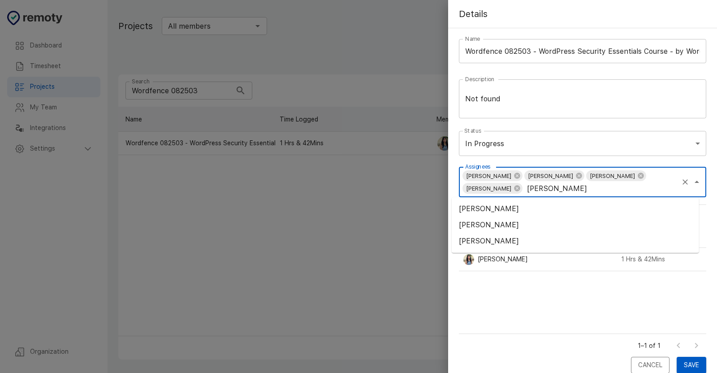
click at [514, 211] on li "[PERSON_NAME]" at bounding box center [575, 209] width 247 height 16
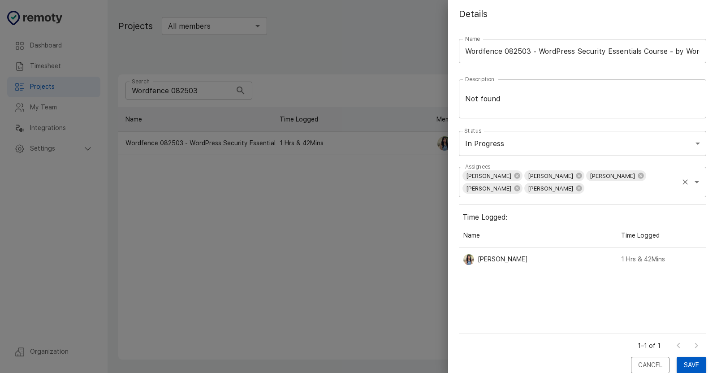
click at [610, 191] on input "Assignees" at bounding box center [631, 188] width 92 height 13
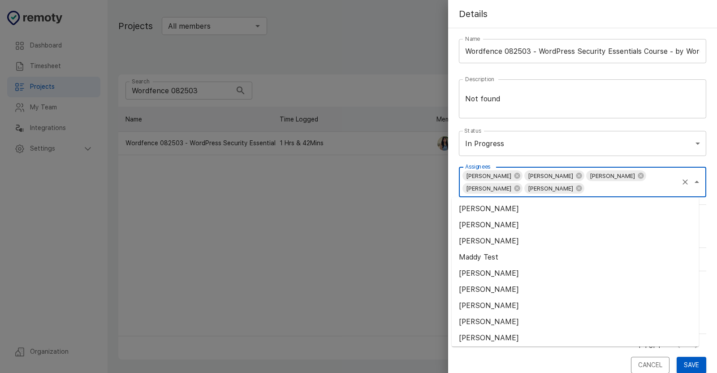
paste input "[PERSON_NAME]"
type input "[PERSON_NAME]"
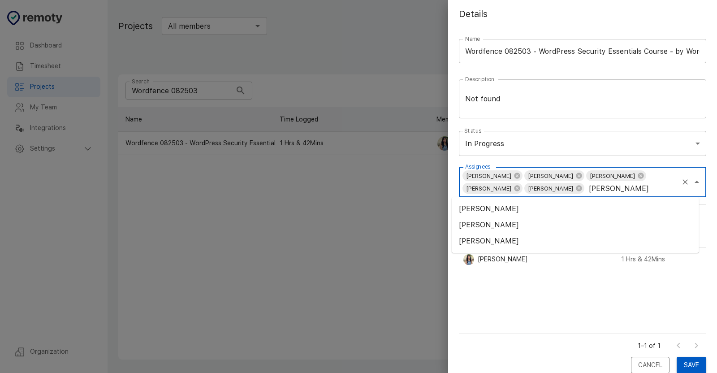
click at [501, 227] on li "[PERSON_NAME]" at bounding box center [575, 225] width 247 height 16
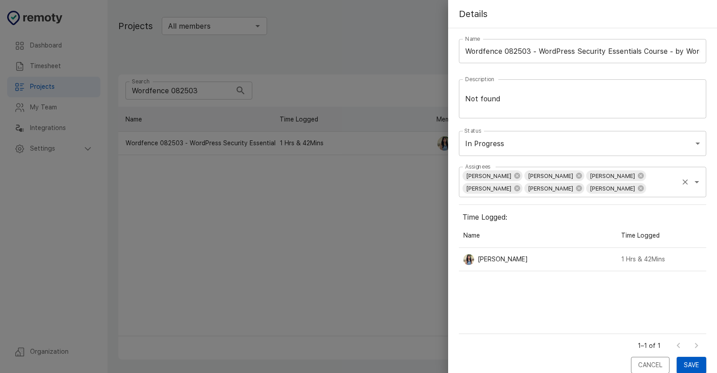
click at [647, 190] on input "Assignees" at bounding box center [662, 188] width 30 height 13
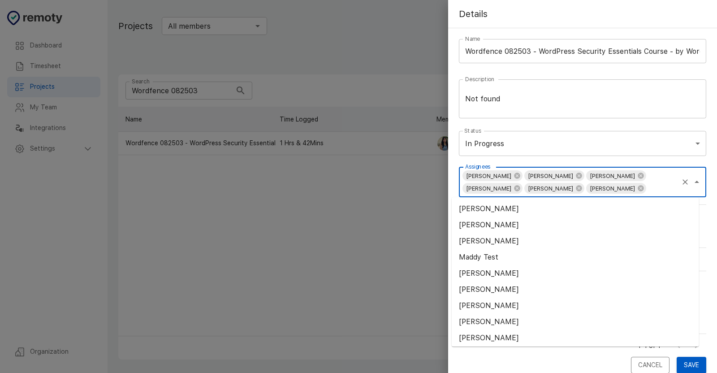
paste input "Munaisra"
type input "Munaisra"
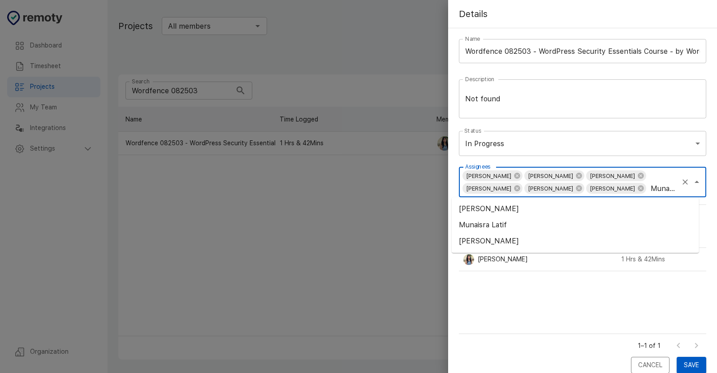
click at [507, 222] on li "Munaisra Latif" at bounding box center [575, 225] width 247 height 16
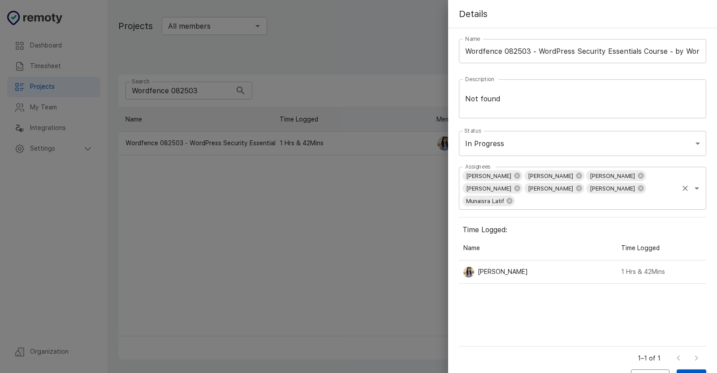
click at [547, 204] on input "Assignees" at bounding box center [596, 201] width 161 height 13
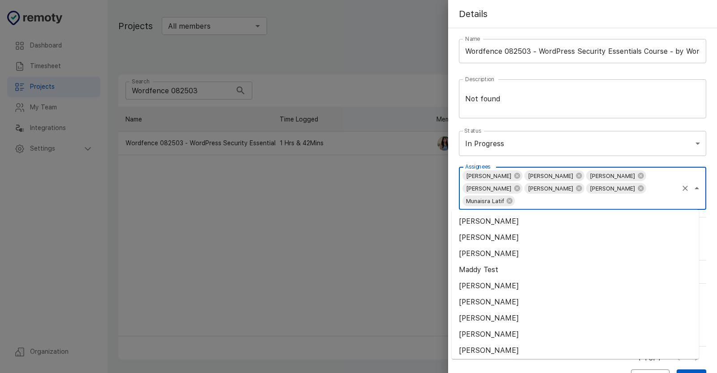
paste input "[PERSON_NAME]"
type input "[PERSON_NAME]"
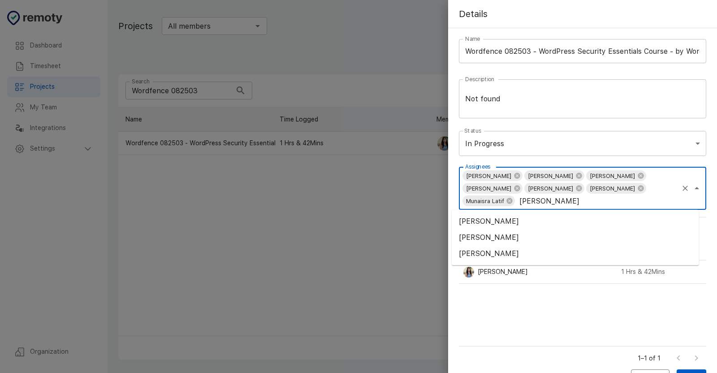
click at [483, 239] on li "[PERSON_NAME]" at bounding box center [575, 237] width 247 height 16
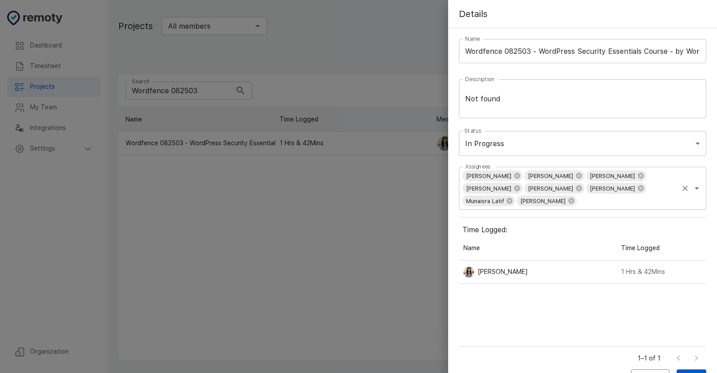
click at [599, 203] on input "Assignees" at bounding box center [627, 201] width 99 height 13
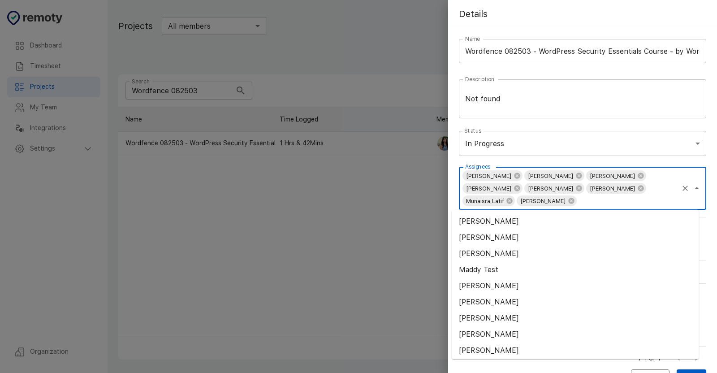
paste input "[PERSON_NAME]"
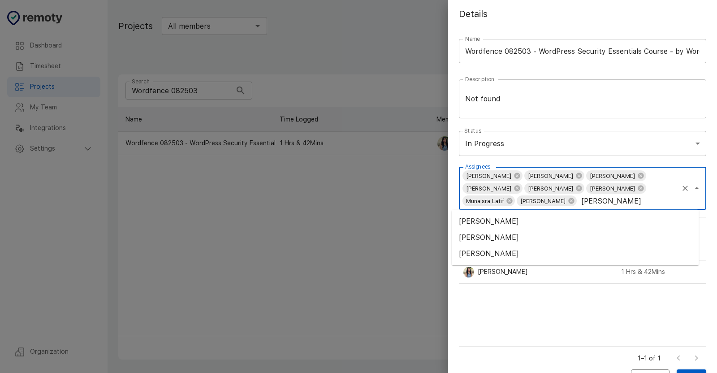
type input "[PERSON_NAME]"
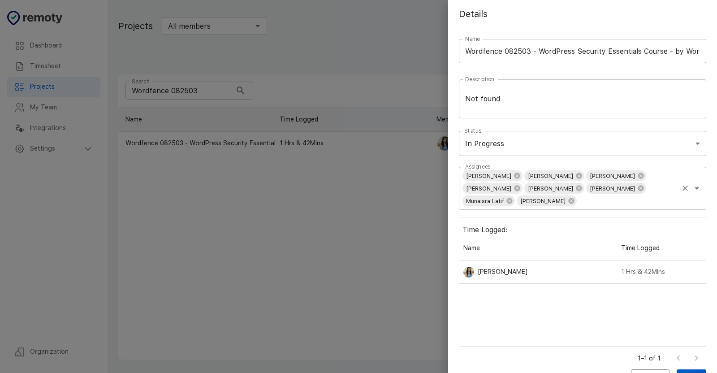
click at [578, 201] on input "Assignees" at bounding box center [627, 201] width 99 height 13
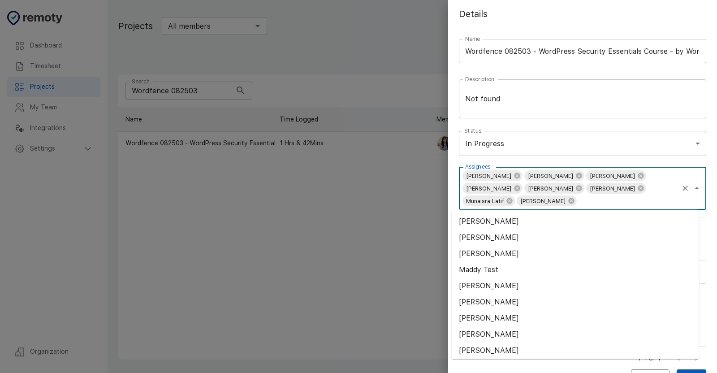
paste input "[PERSON_NAME]"
type input "[PERSON_NAME]"
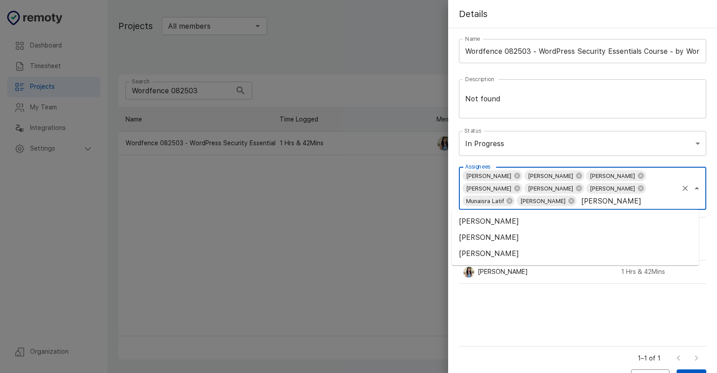
click at [523, 230] on li "[PERSON_NAME]" at bounding box center [575, 237] width 247 height 16
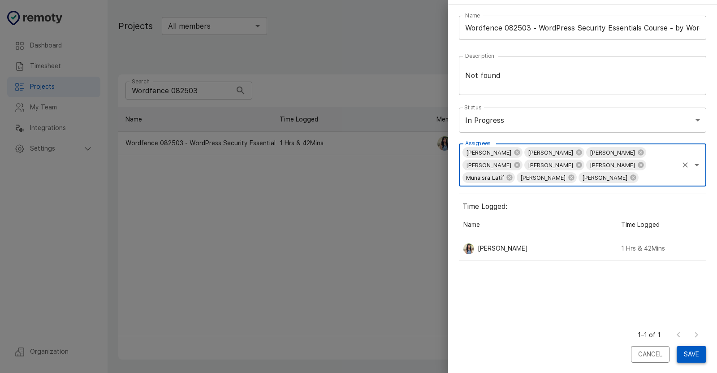
click at [677, 351] on button "Save" at bounding box center [692, 354] width 30 height 17
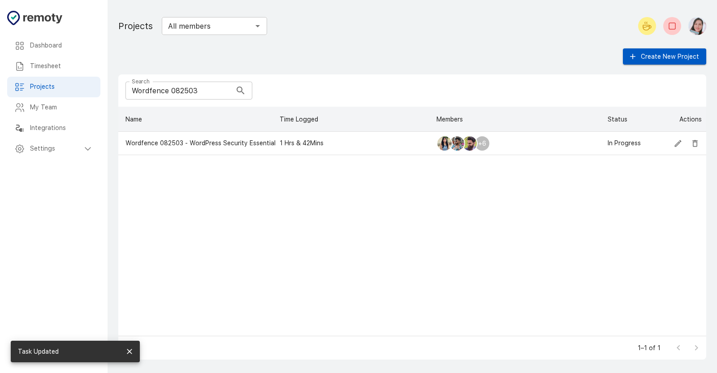
click at [214, 91] on input "Wordfence 082503" at bounding box center [178, 91] width 106 height 18
paste input "Zapier 07"
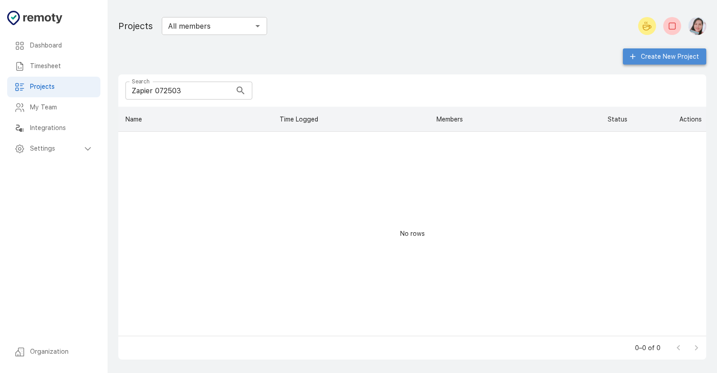
click at [679, 58] on button "Create New Project" at bounding box center [664, 56] width 83 height 17
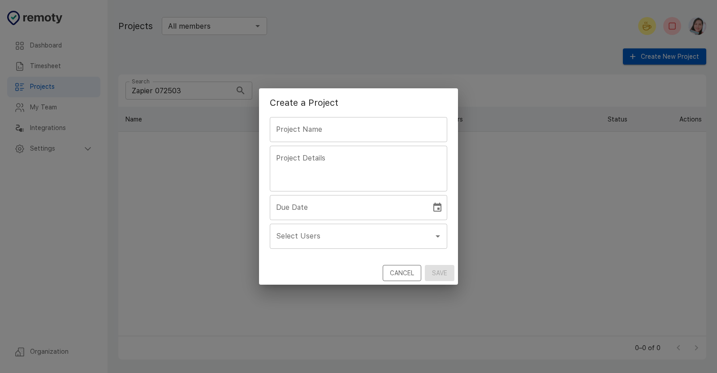
click at [410, 279] on button "Cancel" at bounding box center [402, 273] width 39 height 17
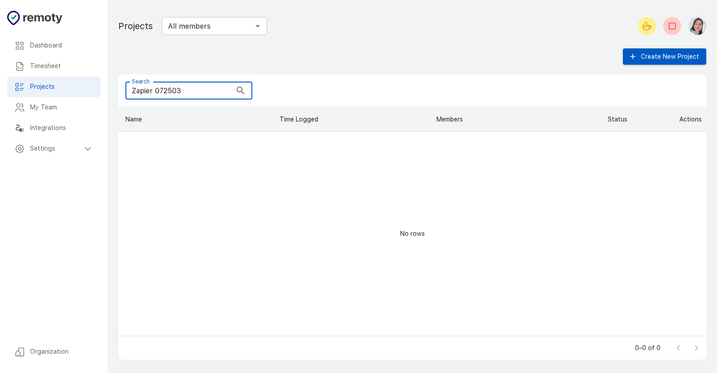
click at [203, 86] on input "Zapier 072503" at bounding box center [178, 91] width 106 height 18
drag, startPoint x: 212, startPoint y: 91, endPoint x: 66, endPoint y: 95, distance: 146.6
click at [66, 95] on div "Dashboard Timesheet Projects My Team Integrations Settings Organization Dashboa…" at bounding box center [358, 186] width 717 height 373
paste input "What is Regex?"
type input "What is Regex?"
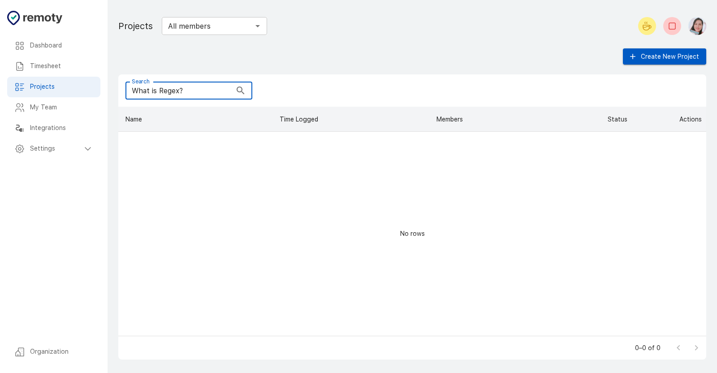
drag, startPoint x: 212, startPoint y: 90, endPoint x: 89, endPoint y: 97, distance: 123.5
click at [89, 97] on div "Dashboard Timesheet Projects My Team Integrations Settings Organization Dashboa…" at bounding box center [358, 186] width 717 height 373
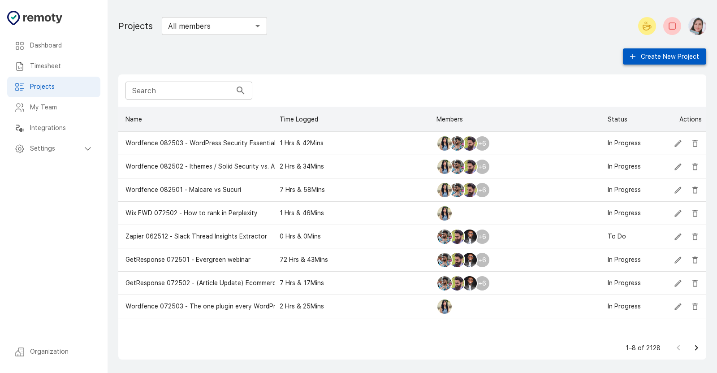
click at [646, 52] on button "Create New Project" at bounding box center [664, 56] width 83 height 17
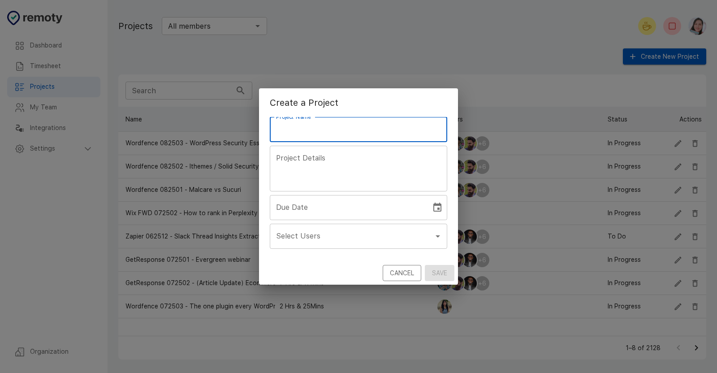
click at [339, 122] on input "Project Name" at bounding box center [358, 129] width 177 height 25
paste input "Zapier 072503 - What is Regex?"
type input "Zapier 072503 - What is Regex?"
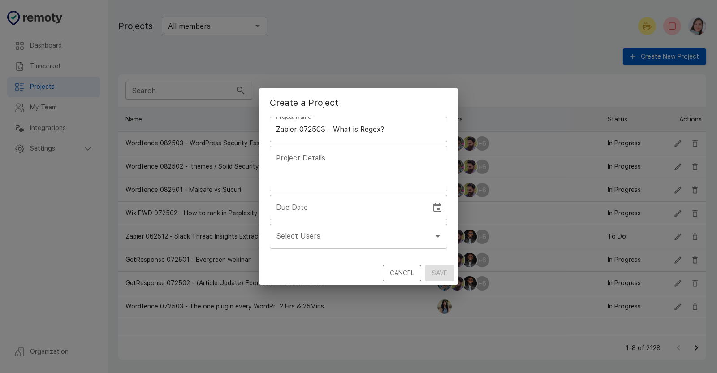
click at [365, 242] on input "Select Users" at bounding box center [352, 236] width 156 height 17
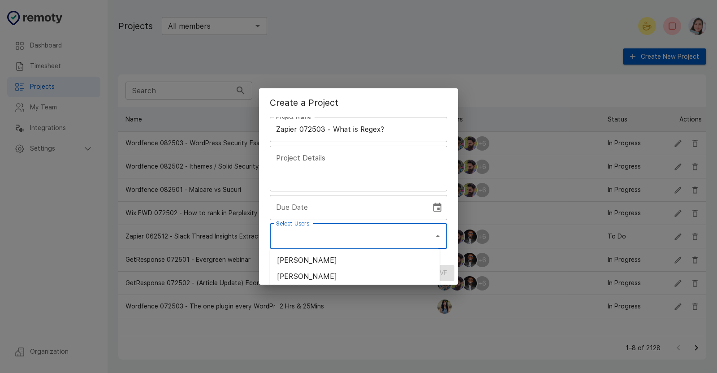
paste input "[PERSON_NAME]"
type input "[PERSON_NAME]"
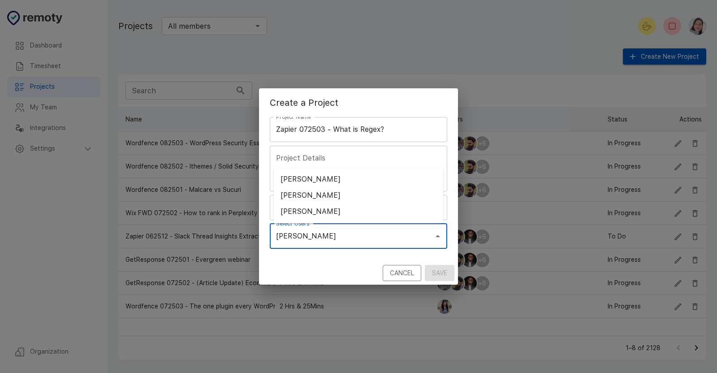
click at [363, 212] on li "[PERSON_NAME]" at bounding box center [358, 212] width 170 height 16
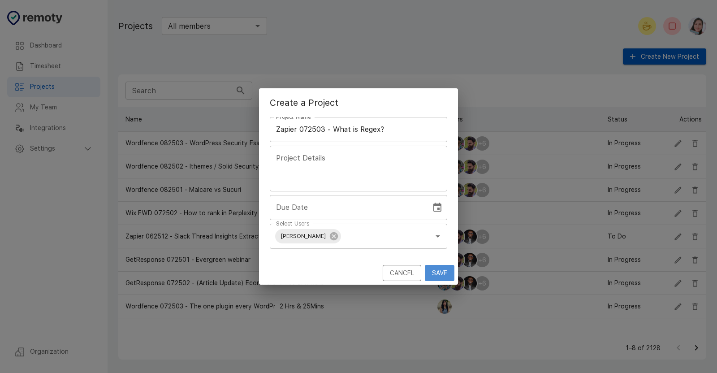
click at [445, 272] on button "Save" at bounding box center [440, 273] width 30 height 17
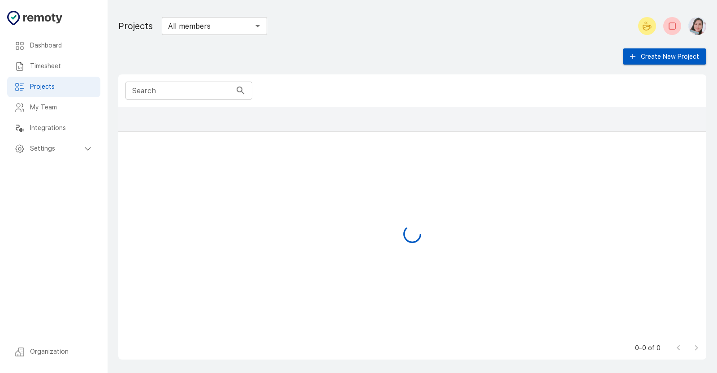
scroll to position [221, 580]
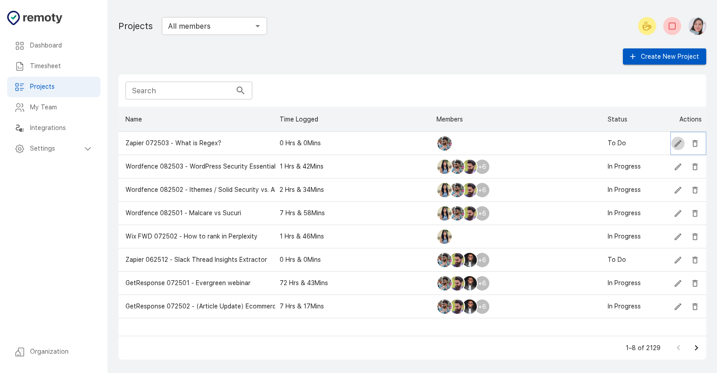
click at [678, 145] on icon "Edit" at bounding box center [678, 143] width 9 height 9
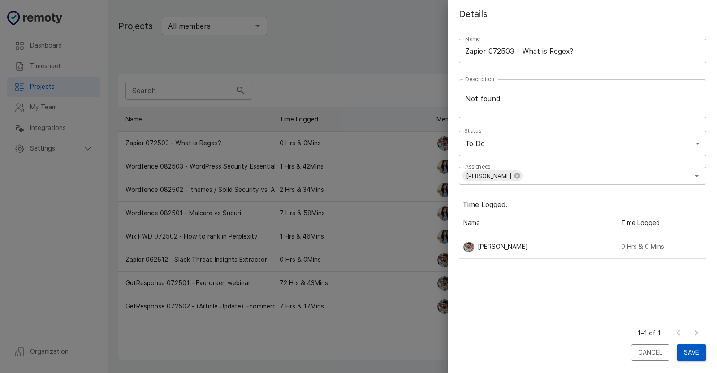
scroll to position [103, 240]
click at [573, 167] on div "Abdulrahman Adel Assignees" at bounding box center [582, 176] width 247 height 18
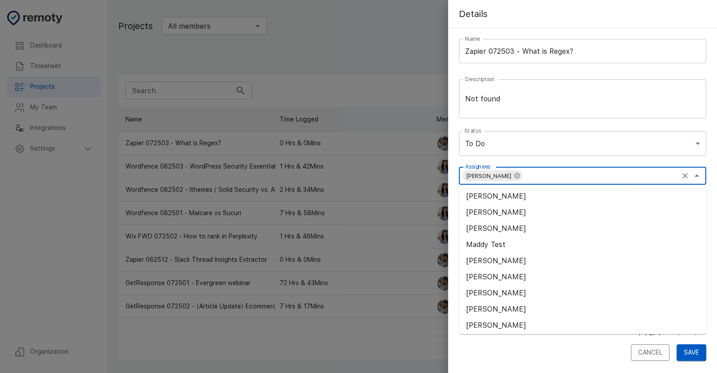
paste input "Ammar"
type input "Ammar"
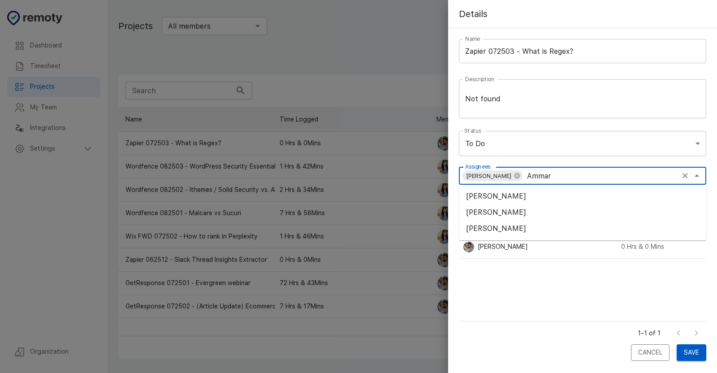
click at [509, 207] on li "[PERSON_NAME]" at bounding box center [582, 212] width 247 height 16
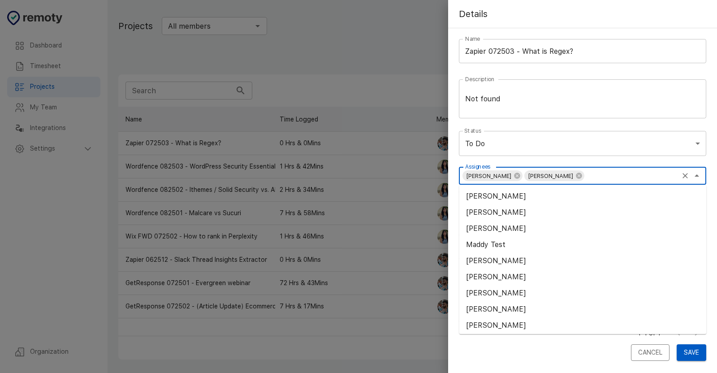
click at [658, 176] on input "Assignees" at bounding box center [631, 175] width 92 height 13
paste input "[PERSON_NAME]"
type input "[PERSON_NAME]"
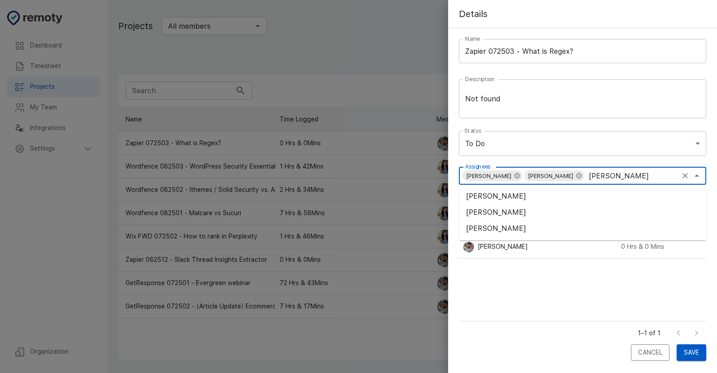
click at [509, 213] on li "[PERSON_NAME]" at bounding box center [582, 212] width 247 height 16
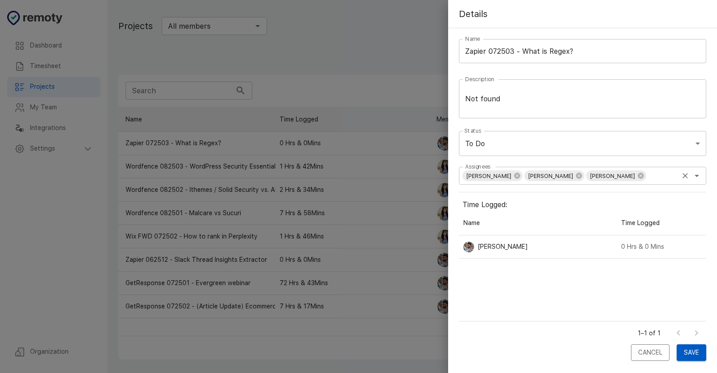
click at [655, 180] on input "Assignees" at bounding box center [662, 175] width 30 height 13
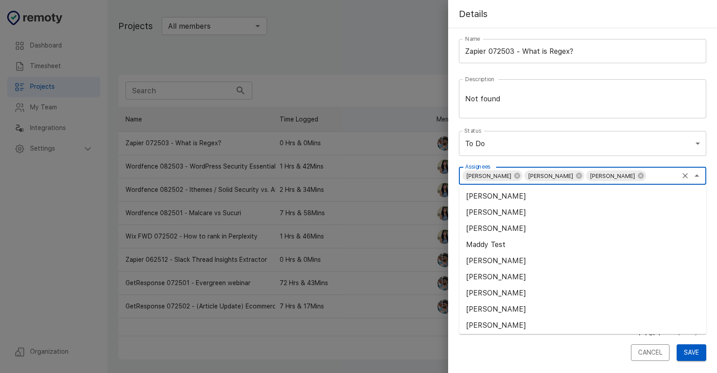
paste input "[PERSON_NAME]"
type input "[PERSON_NAME]"
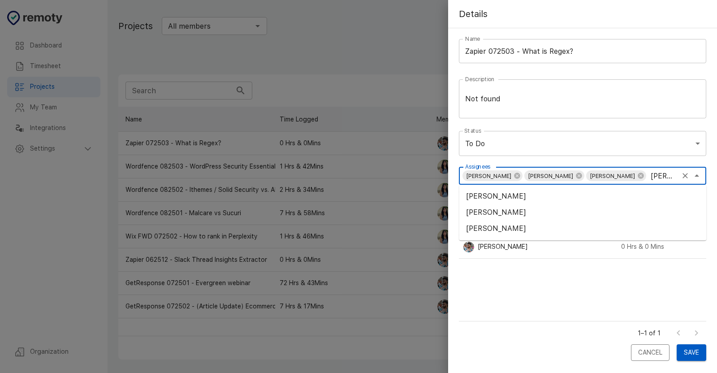
click at [483, 200] on li "[PERSON_NAME]" at bounding box center [582, 196] width 247 height 16
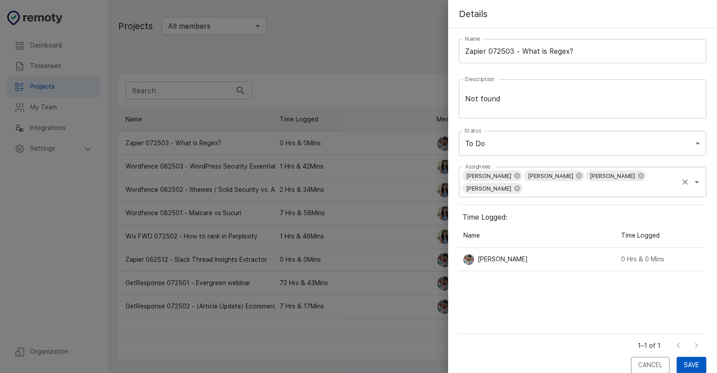
click at [548, 184] on input "Assignees" at bounding box center [600, 188] width 154 height 13
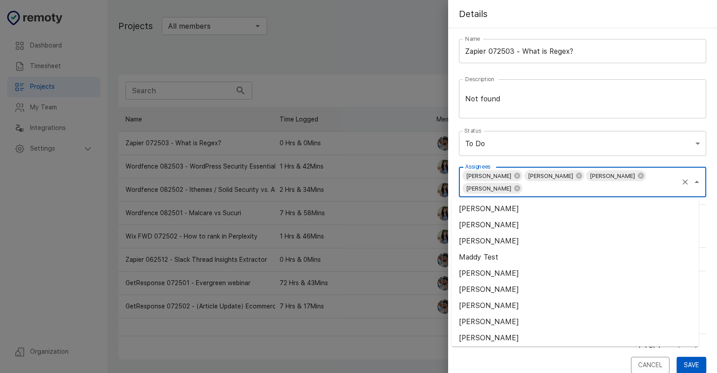
paste input "[PERSON_NAME]"
type input "[PERSON_NAME]"
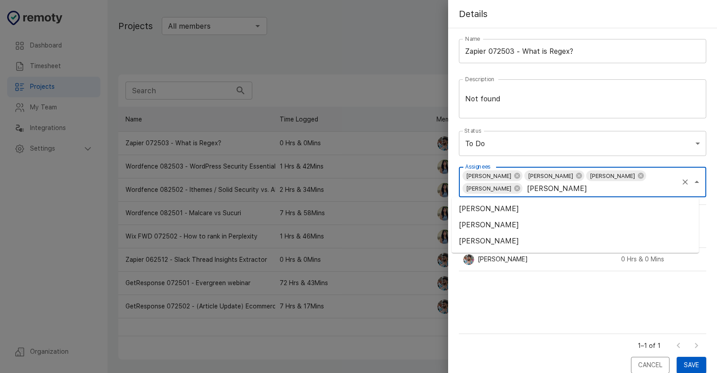
click at [481, 228] on li "[PERSON_NAME]" at bounding box center [575, 225] width 247 height 16
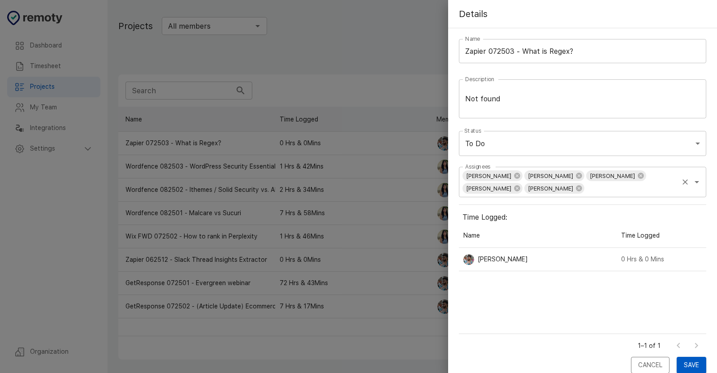
click at [585, 189] on input "Assignees" at bounding box center [631, 188] width 92 height 13
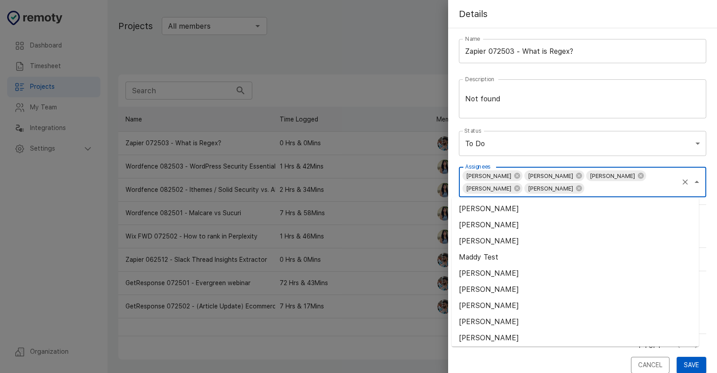
paste input "Munaisra"
type input "Munaisra"
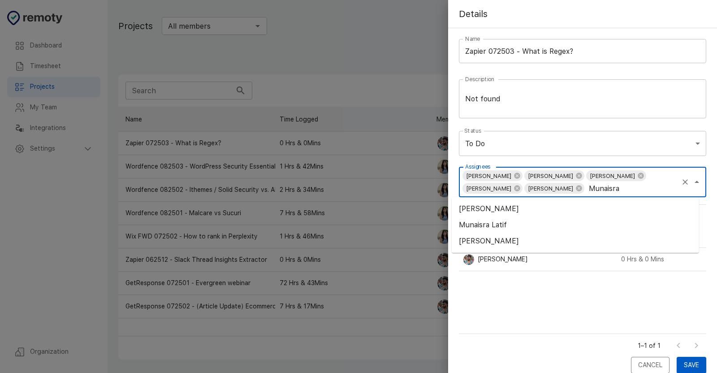
click at [485, 225] on li "Munaisra Latif" at bounding box center [575, 225] width 247 height 16
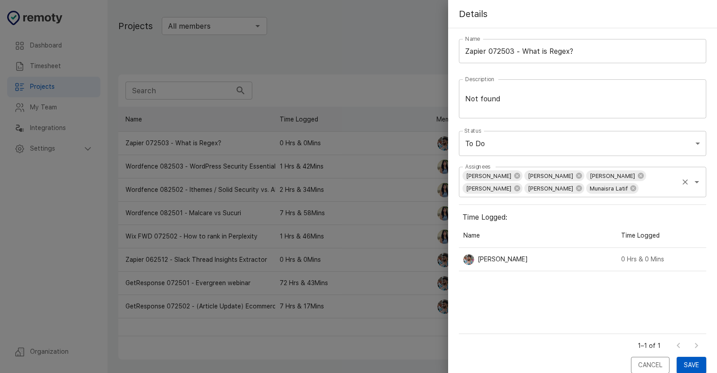
click at [640, 190] on input "Assignees" at bounding box center [659, 188] width 38 height 13
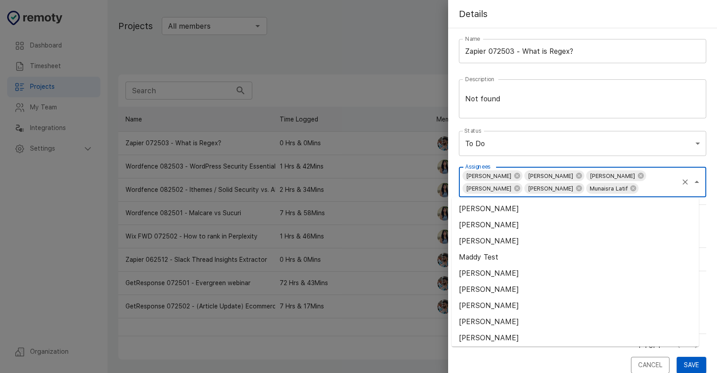
paste input "[PERSON_NAME]"
type input "[PERSON_NAME]"
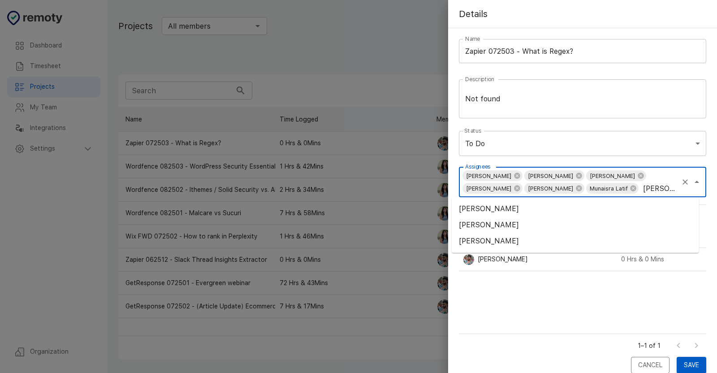
drag, startPoint x: 492, startPoint y: 219, endPoint x: 523, endPoint y: 220, distance: 31.0
click at [492, 220] on li "[PERSON_NAME]" at bounding box center [575, 225] width 247 height 16
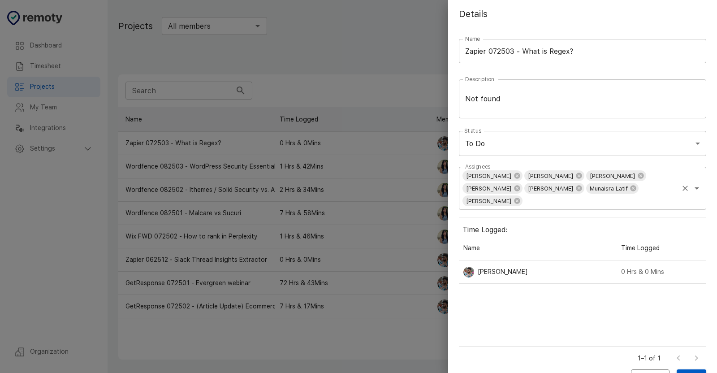
click at [647, 195] on input "Assignees" at bounding box center [600, 201] width 154 height 13
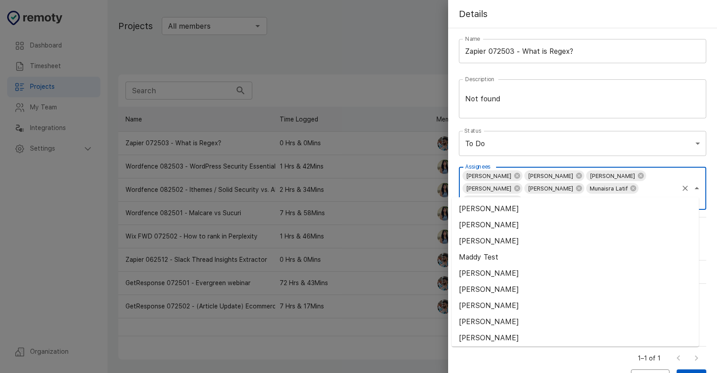
paste input "[PERSON_NAME]"
type input "[PERSON_NAME]"
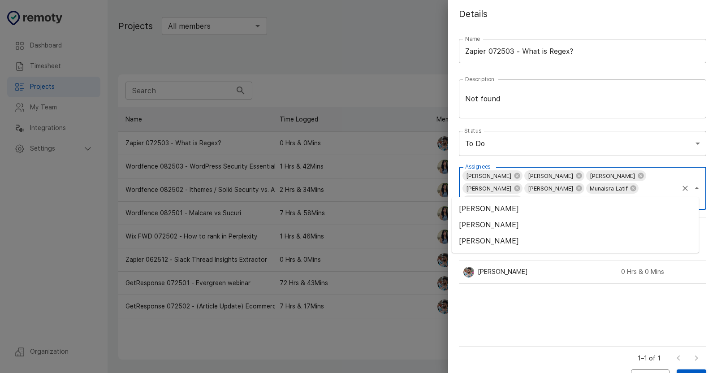
click at [494, 212] on li "[PERSON_NAME]" at bounding box center [575, 209] width 247 height 16
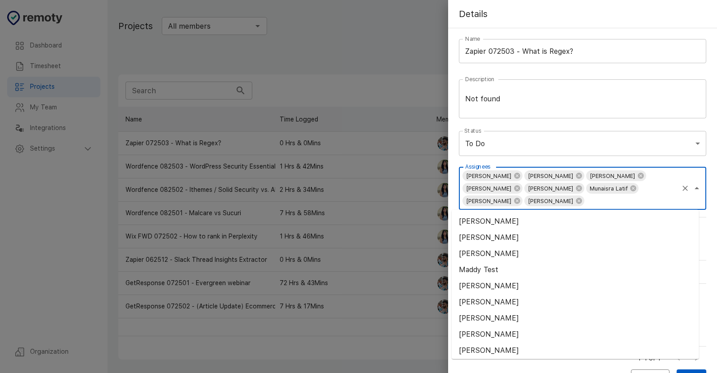
click at [585, 203] on input "Assignees" at bounding box center [631, 201] width 92 height 13
paste input "[PERSON_NAME]"
type input "[PERSON_NAME]"
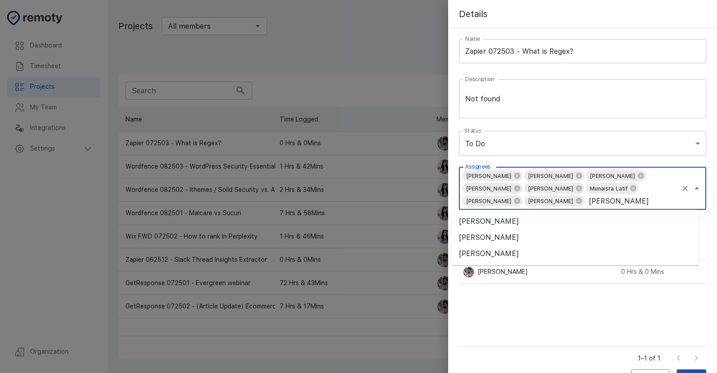
click at [495, 234] on li "[PERSON_NAME]" at bounding box center [575, 237] width 247 height 16
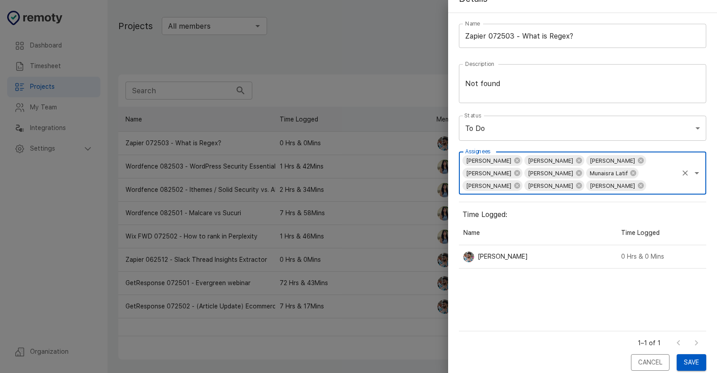
scroll to position [23, 0]
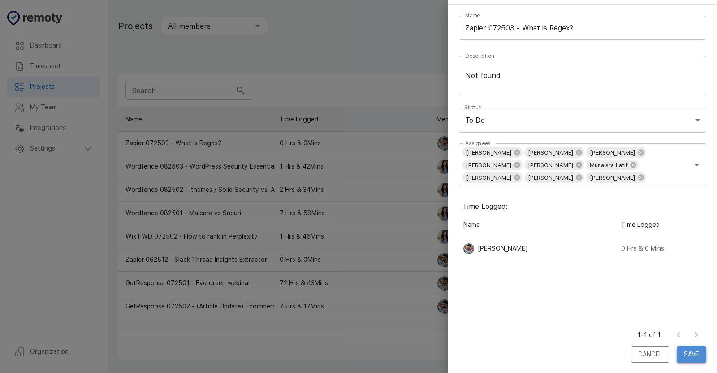
click at [696, 352] on button "Save" at bounding box center [692, 354] width 30 height 17
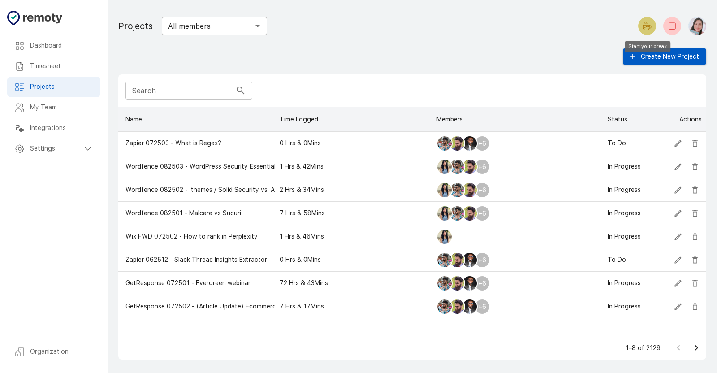
click at [646, 24] on icon "Start your break" at bounding box center [647, 26] width 11 height 11
click at [682, 238] on icon "Edit" at bounding box center [678, 236] width 9 height 9
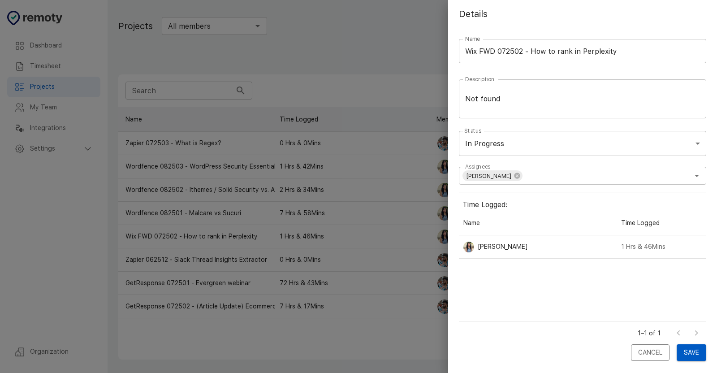
scroll to position [103, 240]
click at [652, 363] on div "Assignees Rochelle Serapion Assignees Time Logged: Name Time Logged Rochelle Se…" at bounding box center [582, 266] width 269 height 212
click at [653, 356] on button "Cancel" at bounding box center [650, 352] width 39 height 17
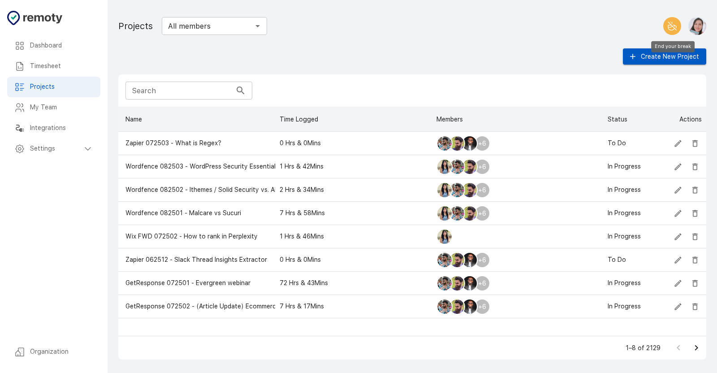
click at [674, 30] on icon "End your break" at bounding box center [672, 26] width 11 height 11
click at [675, 240] on icon "Edit" at bounding box center [678, 236] width 9 height 9
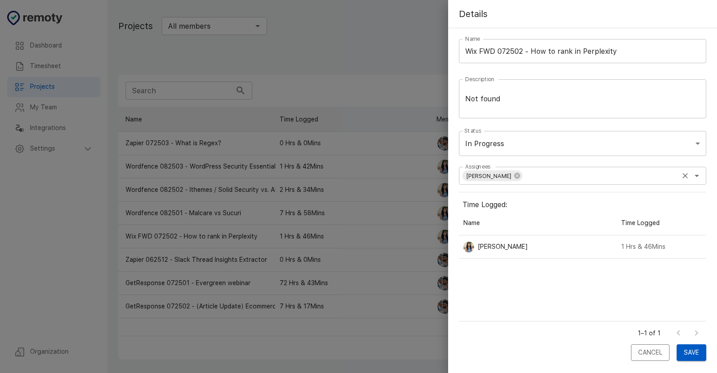
click at [571, 182] on div "[PERSON_NAME] Assignees" at bounding box center [582, 176] width 247 height 18
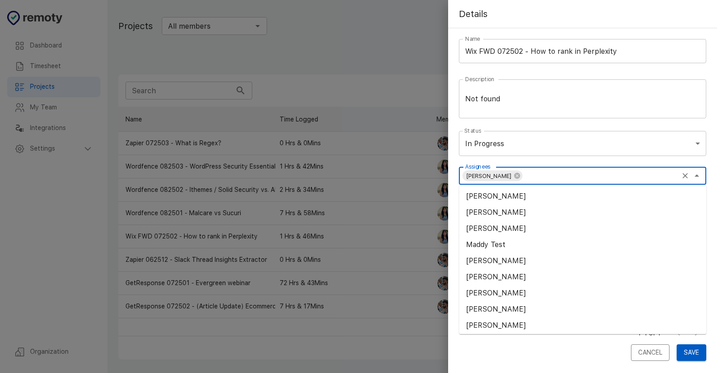
paste input "[PERSON_NAME]"
type input "[PERSON_NAME]"
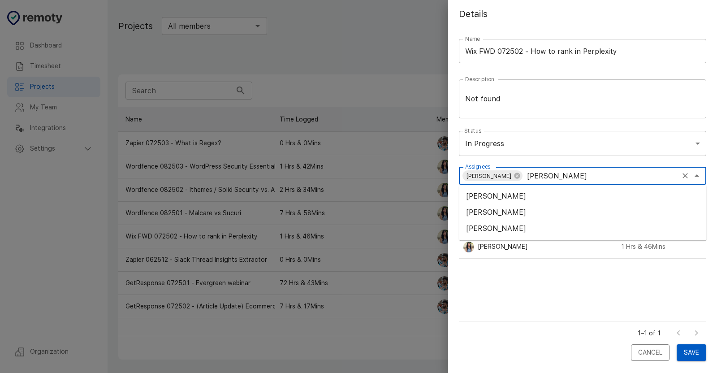
click at [505, 232] on li "[PERSON_NAME]" at bounding box center [582, 228] width 247 height 16
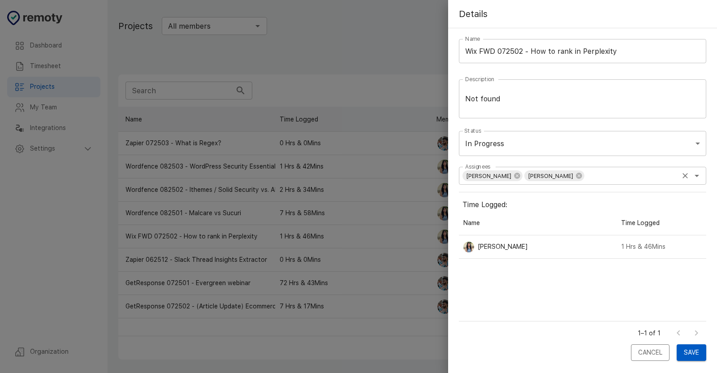
click at [628, 180] on input "Assignees" at bounding box center [631, 175] width 92 height 13
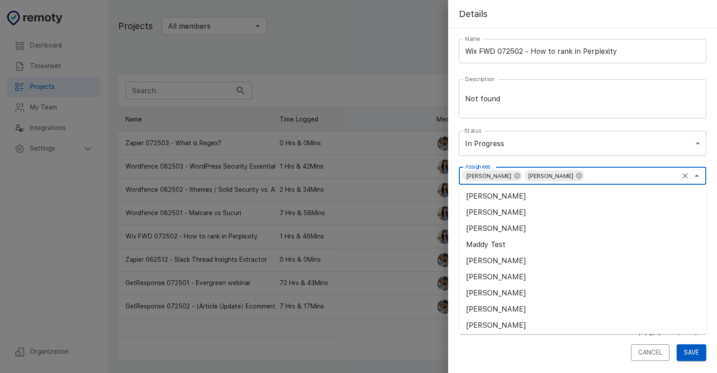
paste input "Ammar"
type input "Ammar"
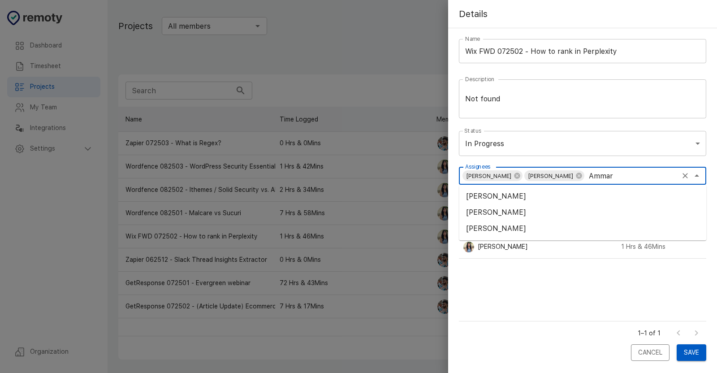
click at [495, 214] on li "[PERSON_NAME]" at bounding box center [582, 212] width 247 height 16
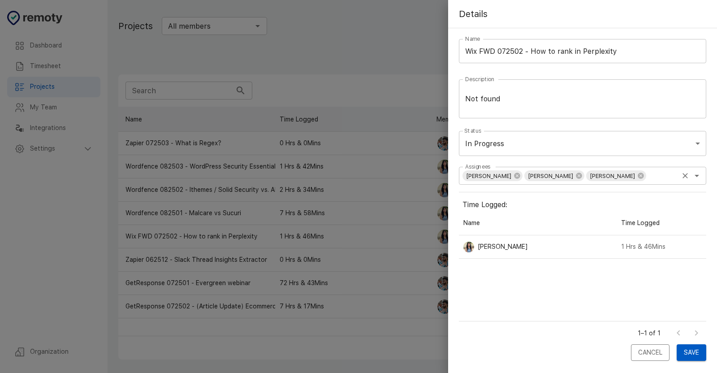
click at [658, 177] on input "Assignees" at bounding box center [662, 175] width 30 height 13
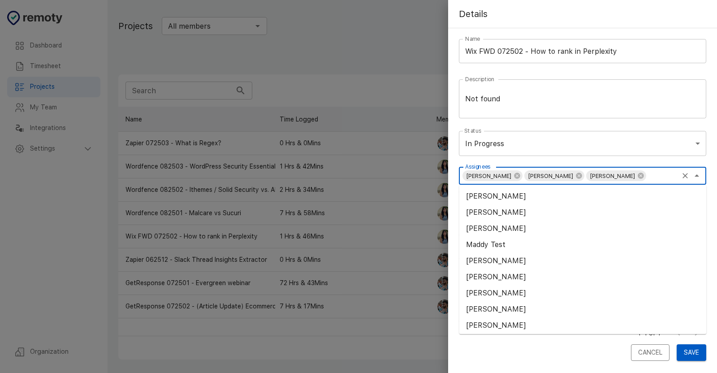
paste input "[PERSON_NAME]"
type input "[PERSON_NAME]"
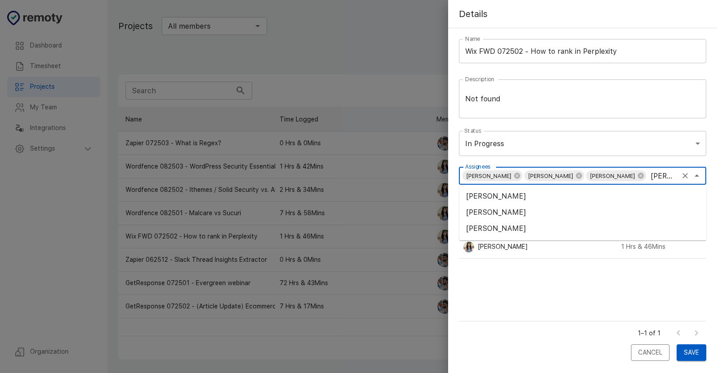
click at [469, 214] on li "[PERSON_NAME]" at bounding box center [582, 212] width 247 height 16
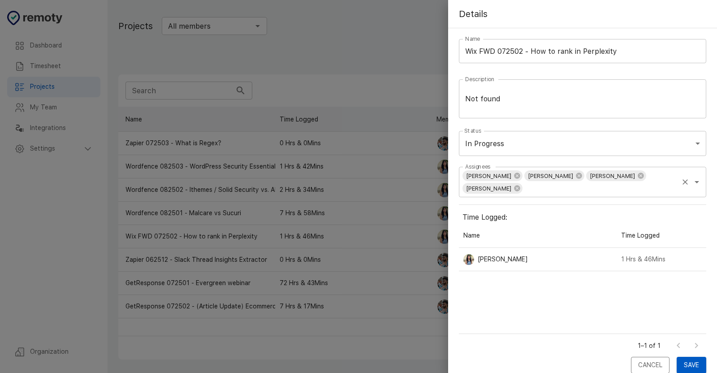
click at [566, 190] on input "Assignees" at bounding box center [600, 188] width 154 height 13
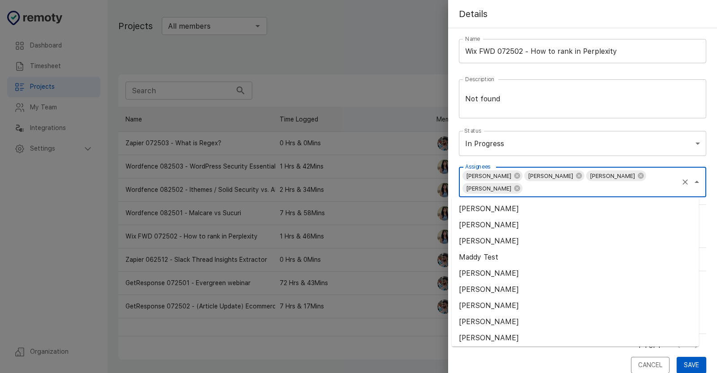
paste input "[PERSON_NAME]"
type input "[PERSON_NAME]"
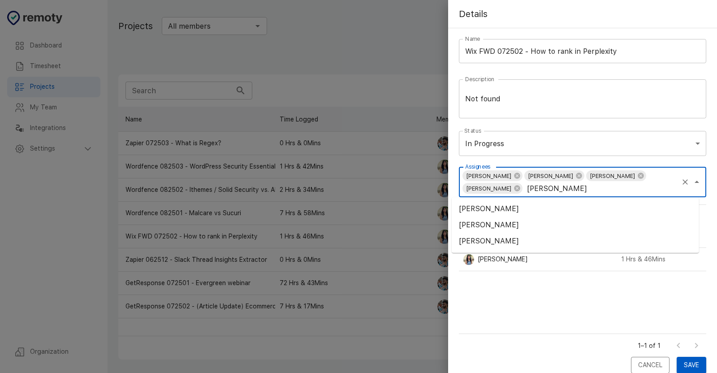
click at [515, 211] on li "[PERSON_NAME]" at bounding box center [575, 209] width 247 height 16
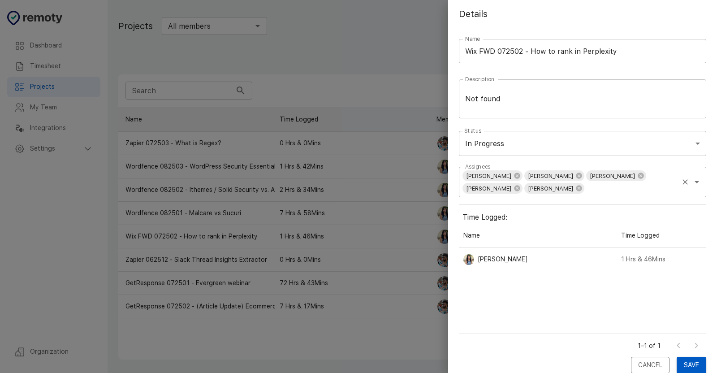
click at [594, 192] on input "Assignees" at bounding box center [631, 188] width 92 height 13
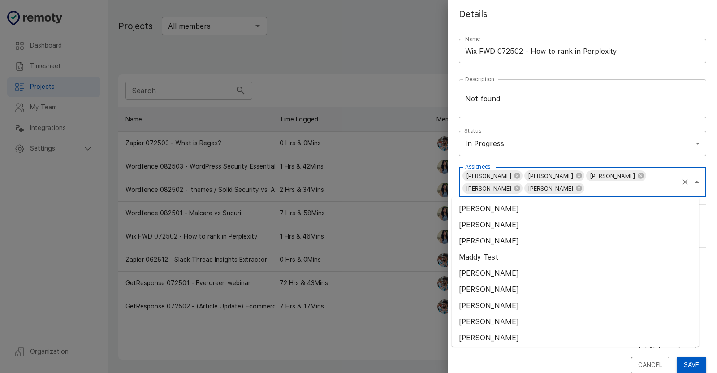
paste input "[PERSON_NAME]"
type input "[PERSON_NAME]"
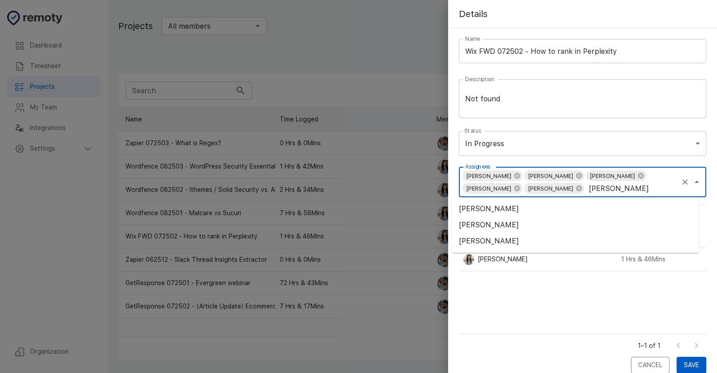
click at [541, 225] on li "[PERSON_NAME]" at bounding box center [575, 225] width 247 height 16
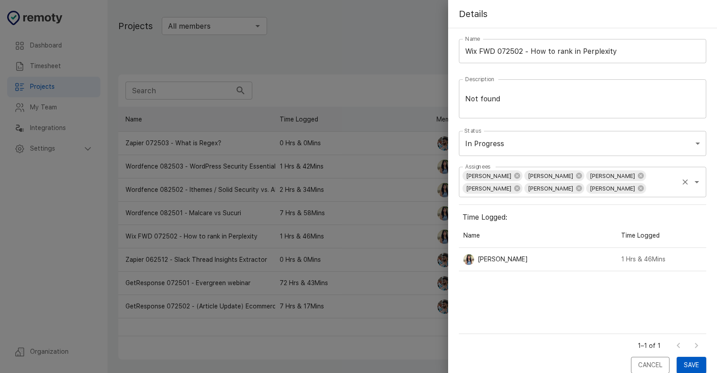
click at [647, 191] on input "Assignees" at bounding box center [662, 188] width 30 height 13
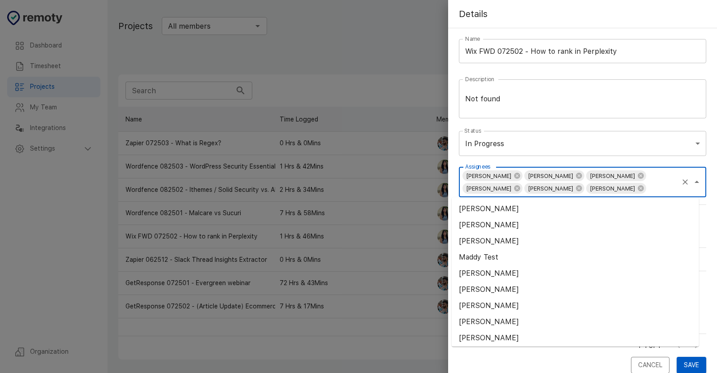
paste input "Munaisra"
type input "Munaisra"
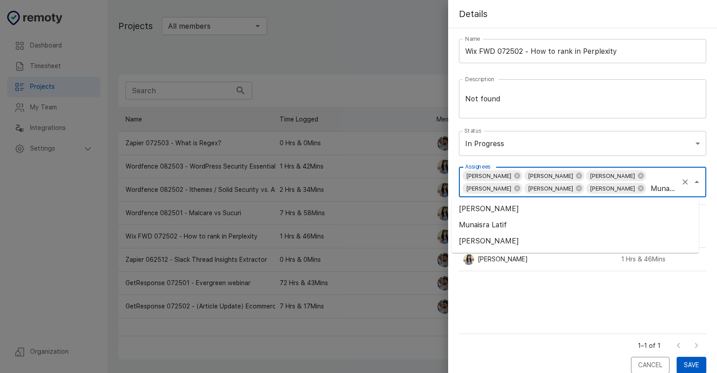
click at [492, 227] on li "Munaisra Latif" at bounding box center [575, 225] width 247 height 16
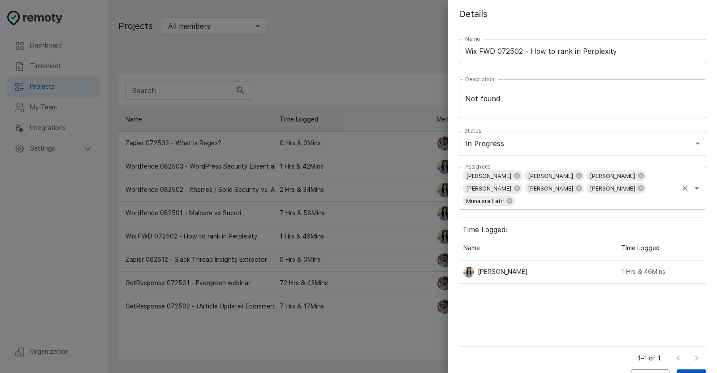
click at [586, 189] on span "[PERSON_NAME]" at bounding box center [612, 188] width 53 height 10
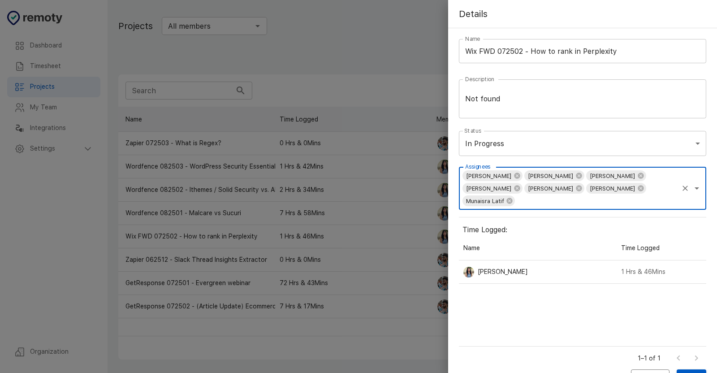
paste input "[PERSON_NAME]"
type input "[PERSON_NAME]"
click at [539, 222] on li "[PERSON_NAME]" at bounding box center [575, 221] width 247 height 16
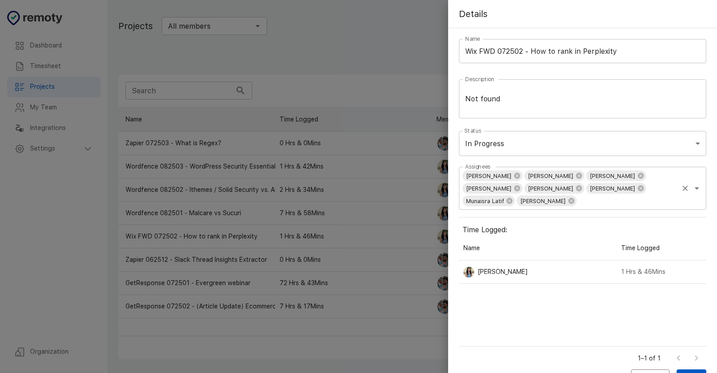
click at [608, 195] on input "Assignees" at bounding box center [627, 201] width 99 height 13
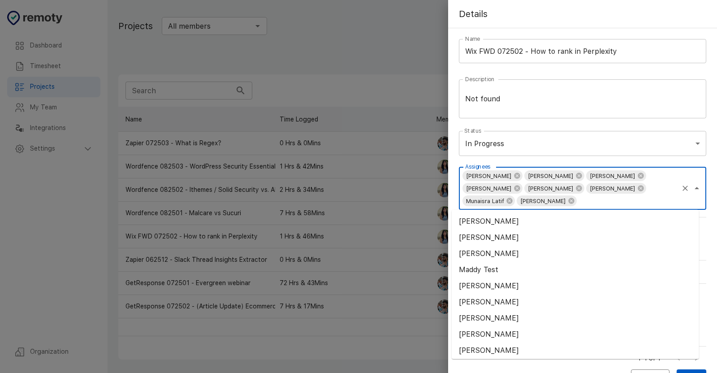
paste input "[PERSON_NAME]"
type input "[PERSON_NAME]"
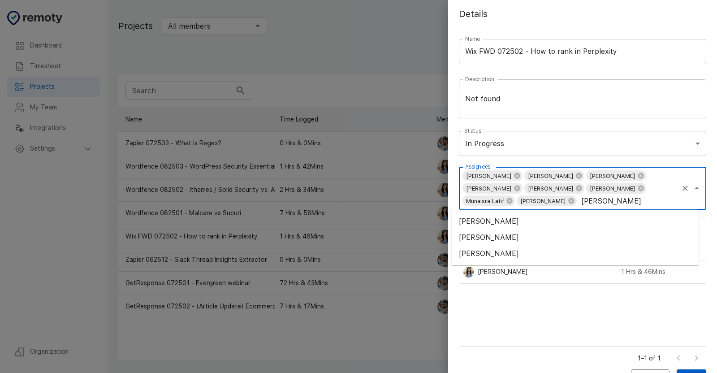
click at [525, 225] on li "[PERSON_NAME]" at bounding box center [575, 221] width 247 height 16
click at [579, 200] on span "[PERSON_NAME]" at bounding box center [605, 201] width 53 height 10
drag, startPoint x: 576, startPoint y: 203, endPoint x: 584, endPoint y: 205, distance: 8.7
click at [630, 203] on icon at bounding box center [633, 201] width 6 height 6
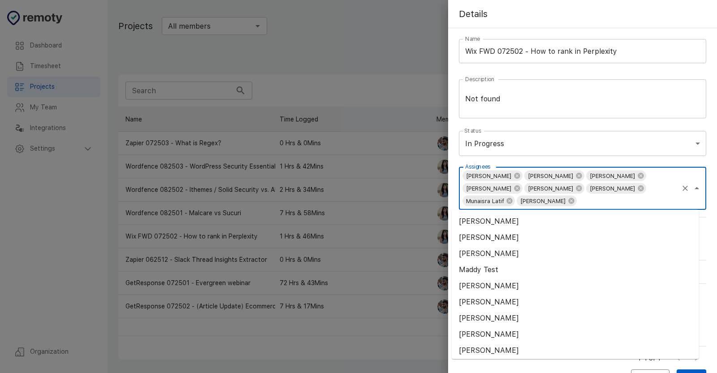
click at [610, 205] on input "Assignees" at bounding box center [627, 201] width 99 height 13
paste input "[PERSON_NAME]"
type input "[PERSON_NAME]"
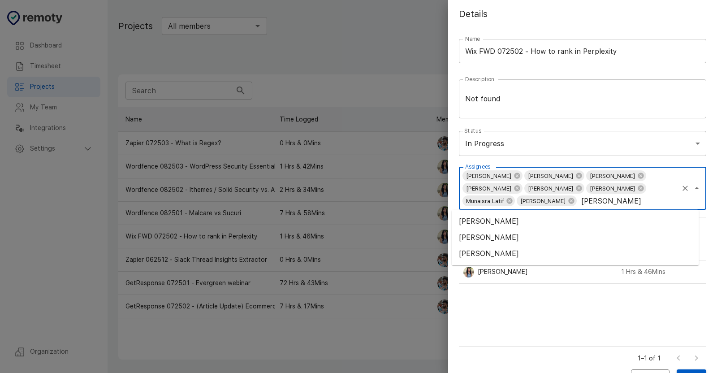
click at [532, 239] on li "[PERSON_NAME]" at bounding box center [575, 237] width 247 height 16
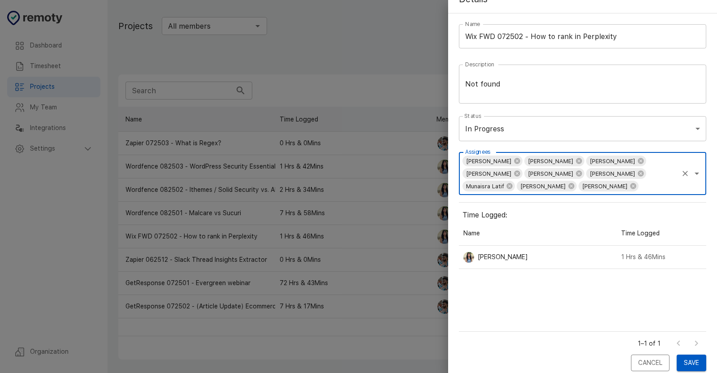
scroll to position [23, 0]
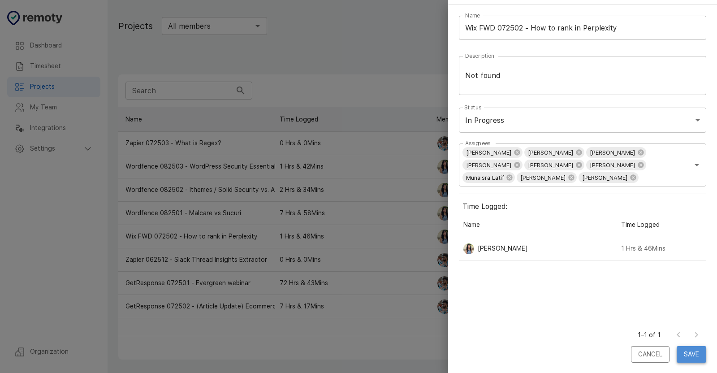
click at [688, 349] on button "Save" at bounding box center [692, 354] width 30 height 17
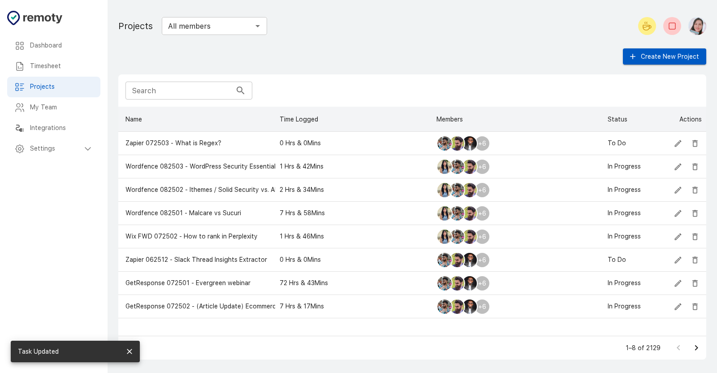
click at [646, 22] on icon "Start your break" at bounding box center [647, 26] width 11 height 11
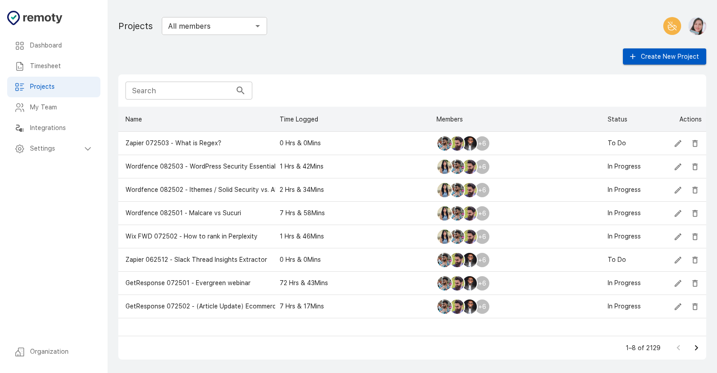
click at [663, 24] on div at bounding box center [672, 26] width 25 height 18
click at [666, 23] on button "End your break" at bounding box center [672, 26] width 18 height 18
click at [644, 24] on icon "Start your break" at bounding box center [647, 26] width 11 height 11
click at [234, 43] on main "Dashboard Timesheet Projects My Team Integrations Settings Organization Project…" at bounding box center [413, 186] width 610 height 373
click at [673, 21] on icon "End your break" at bounding box center [672, 26] width 11 height 11
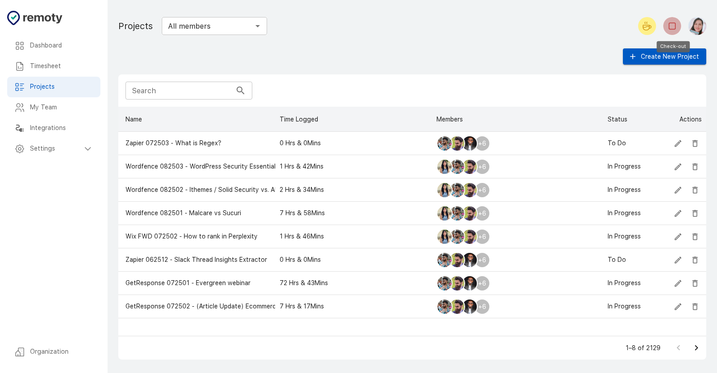
drag, startPoint x: 677, startPoint y: 25, endPoint x: 572, endPoint y: 73, distance: 115.3
click at [675, 25] on icon "Check-out" at bounding box center [672, 26] width 11 height 11
